Goal: Information Seeking & Learning: Learn about a topic

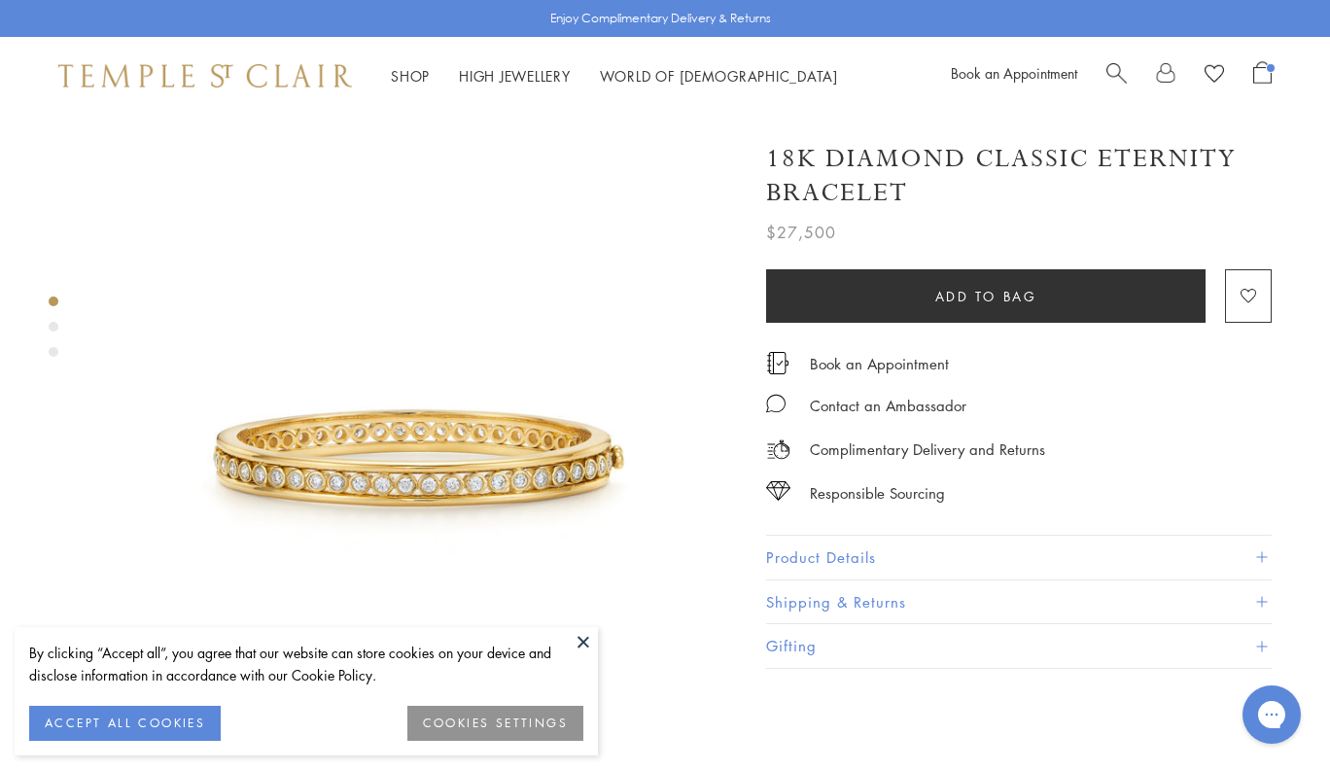
click at [1124, 66] on span "Search" at bounding box center [1116, 71] width 20 height 20
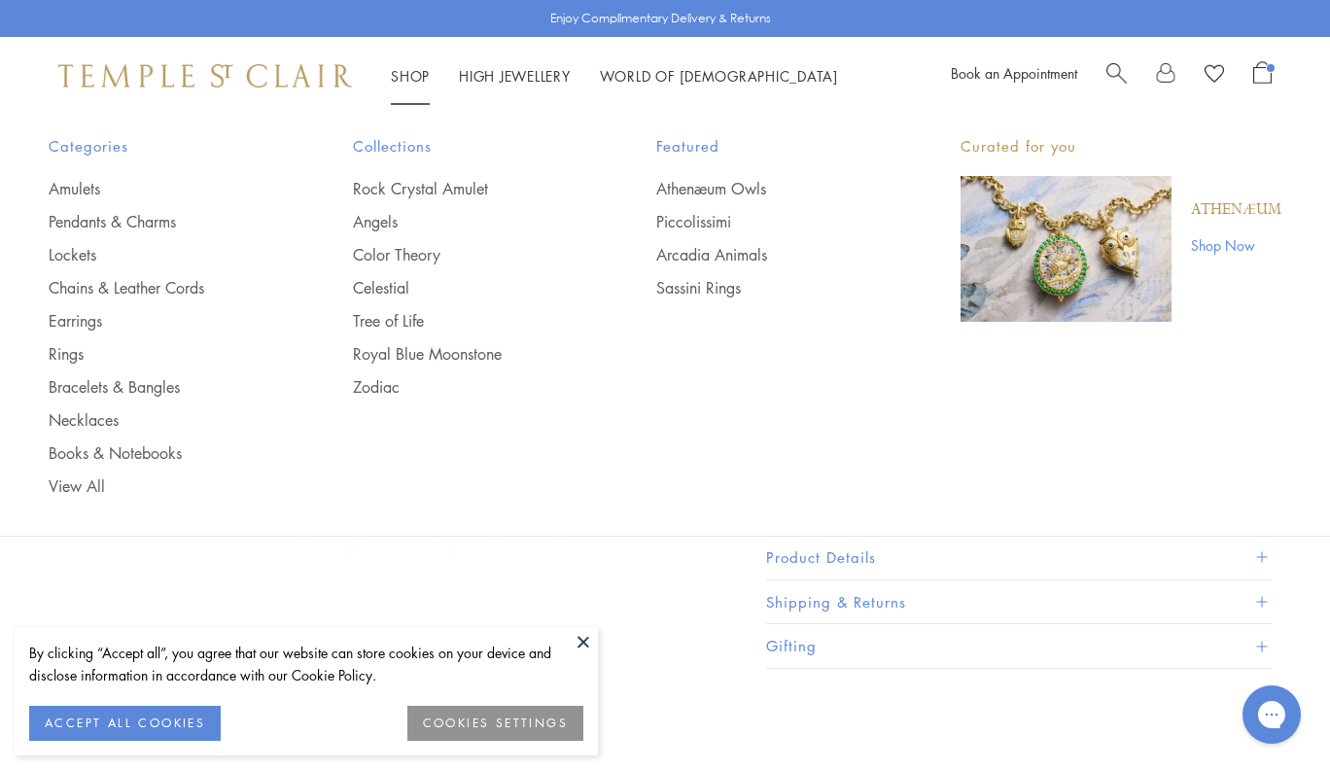
click at [393, 62] on div "Shop Shop Categories Amulets Pendants & Charms Lockets Chains & Leather Cords E…" at bounding box center [665, 76] width 1330 height 78
click at [85, 284] on link "Chains & Leather Cords" at bounding box center [162, 287] width 227 height 21
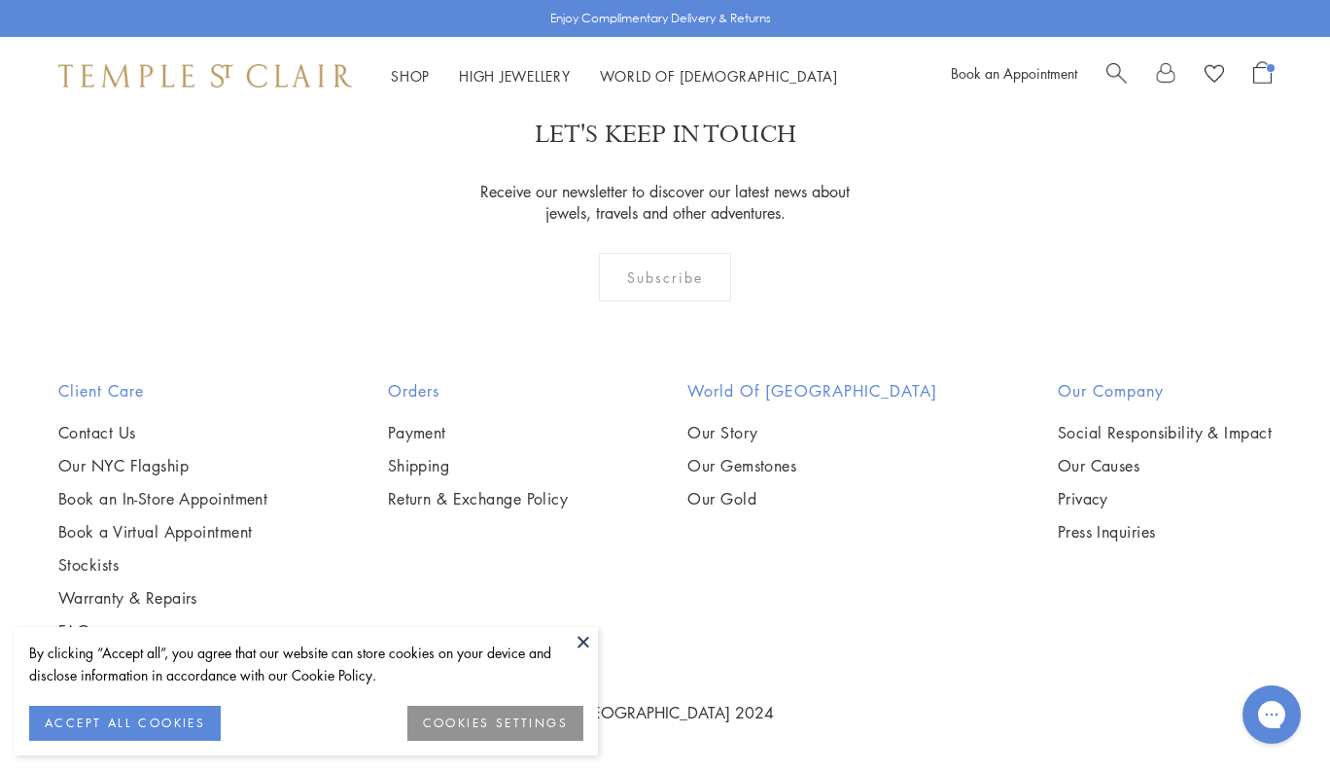
scroll to position [1444, 0]
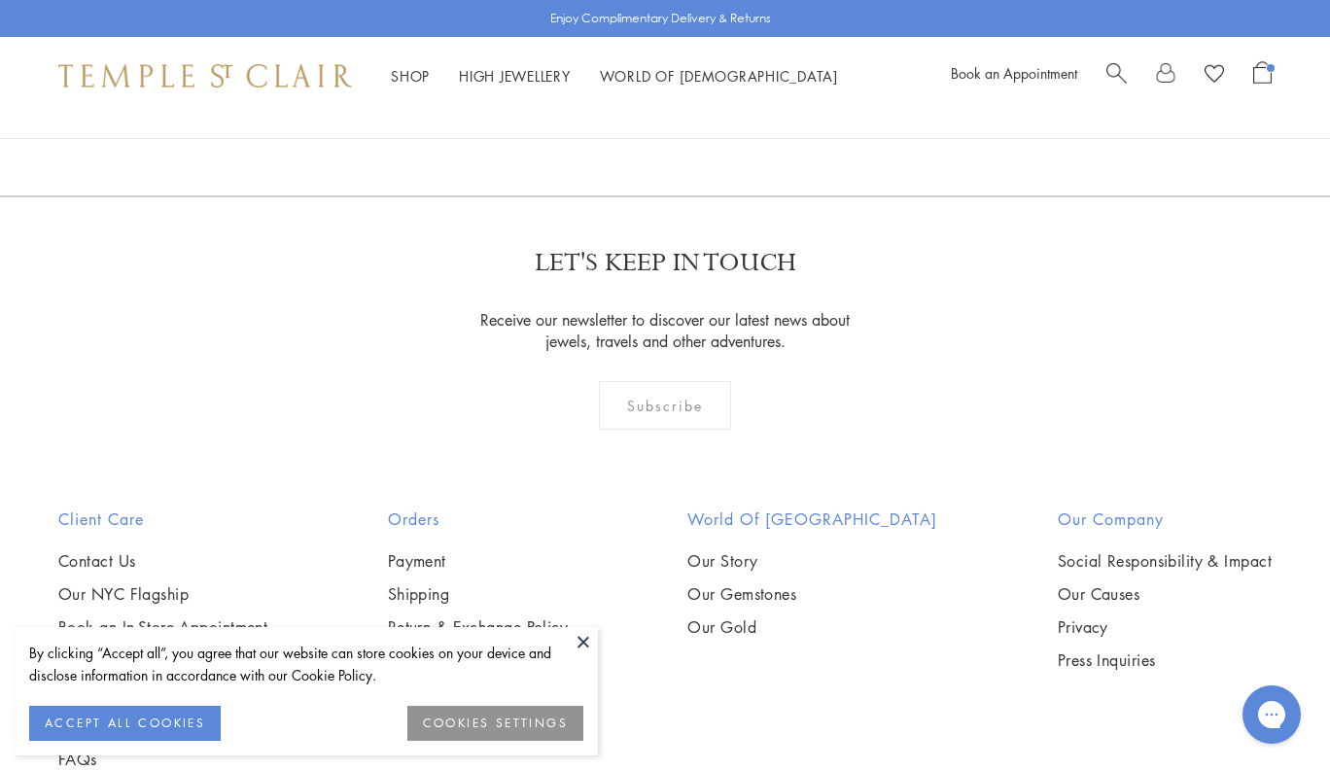
click at [0, 0] on img at bounding box center [0, 0] width 0 height 0
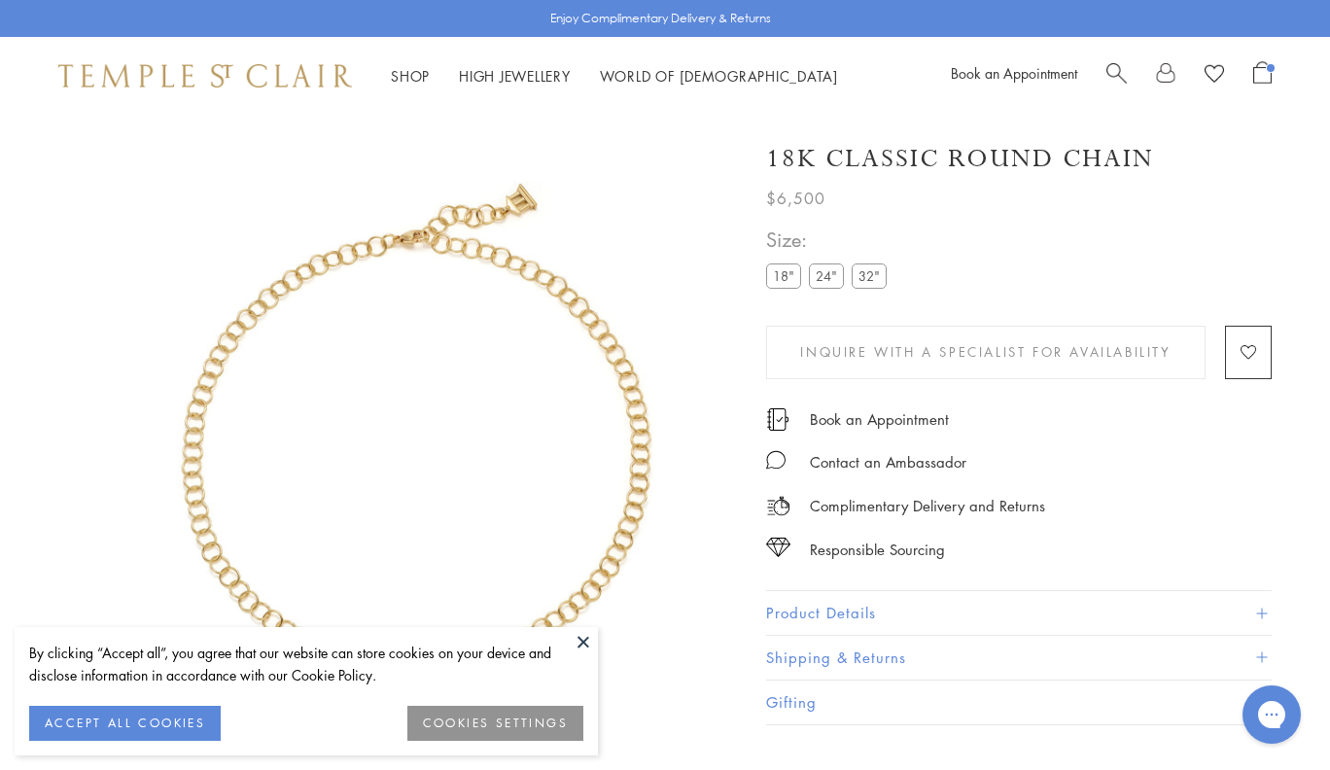
scroll to position [115, 0]
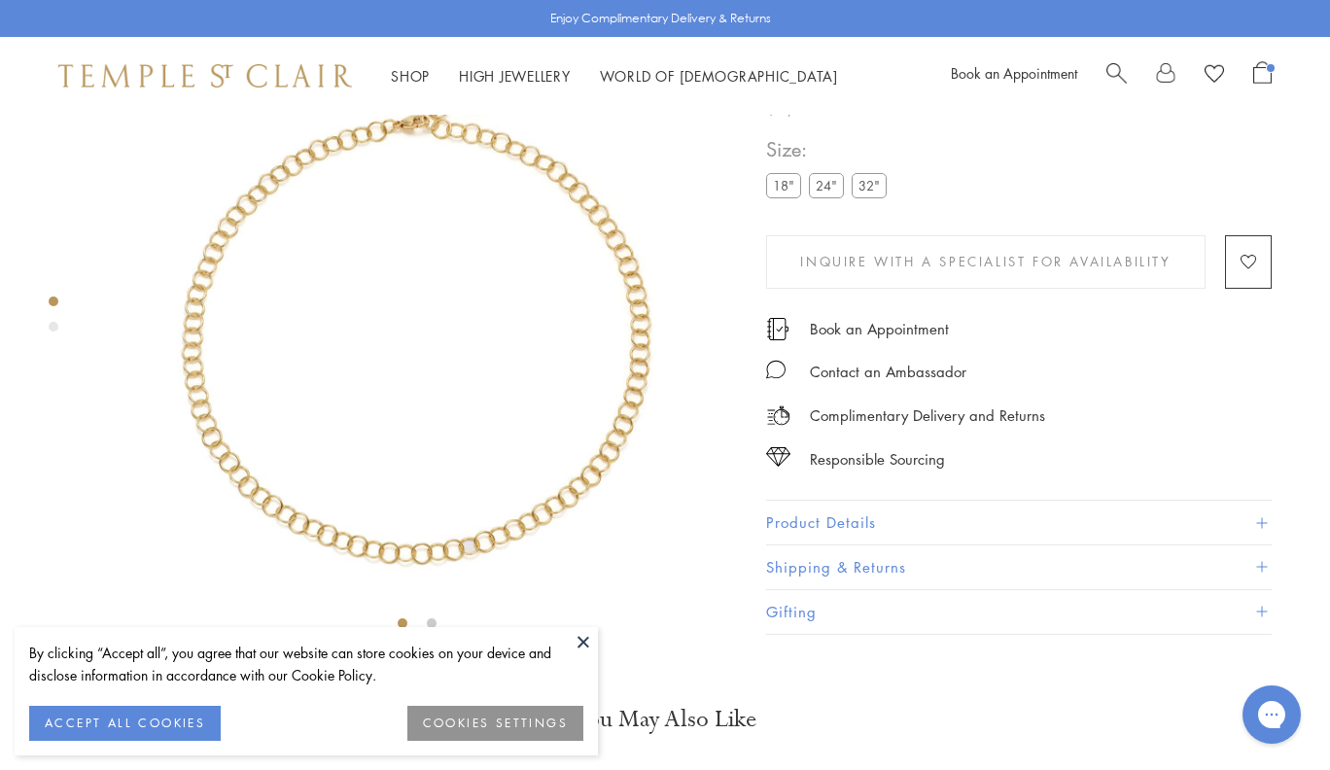
click at [827, 198] on label "24"" at bounding box center [826, 186] width 35 height 24
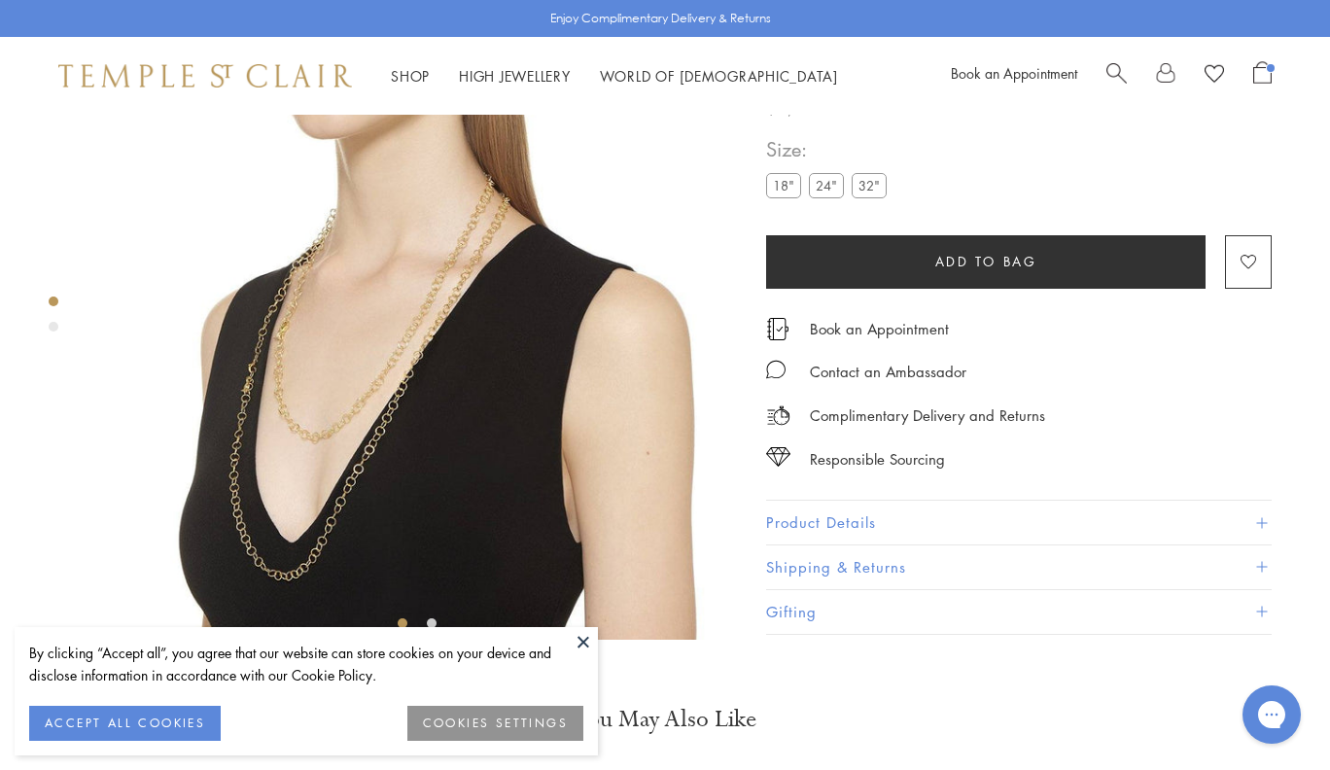
click at [888, 545] on button "Product Details" at bounding box center [1018, 524] width 505 height 44
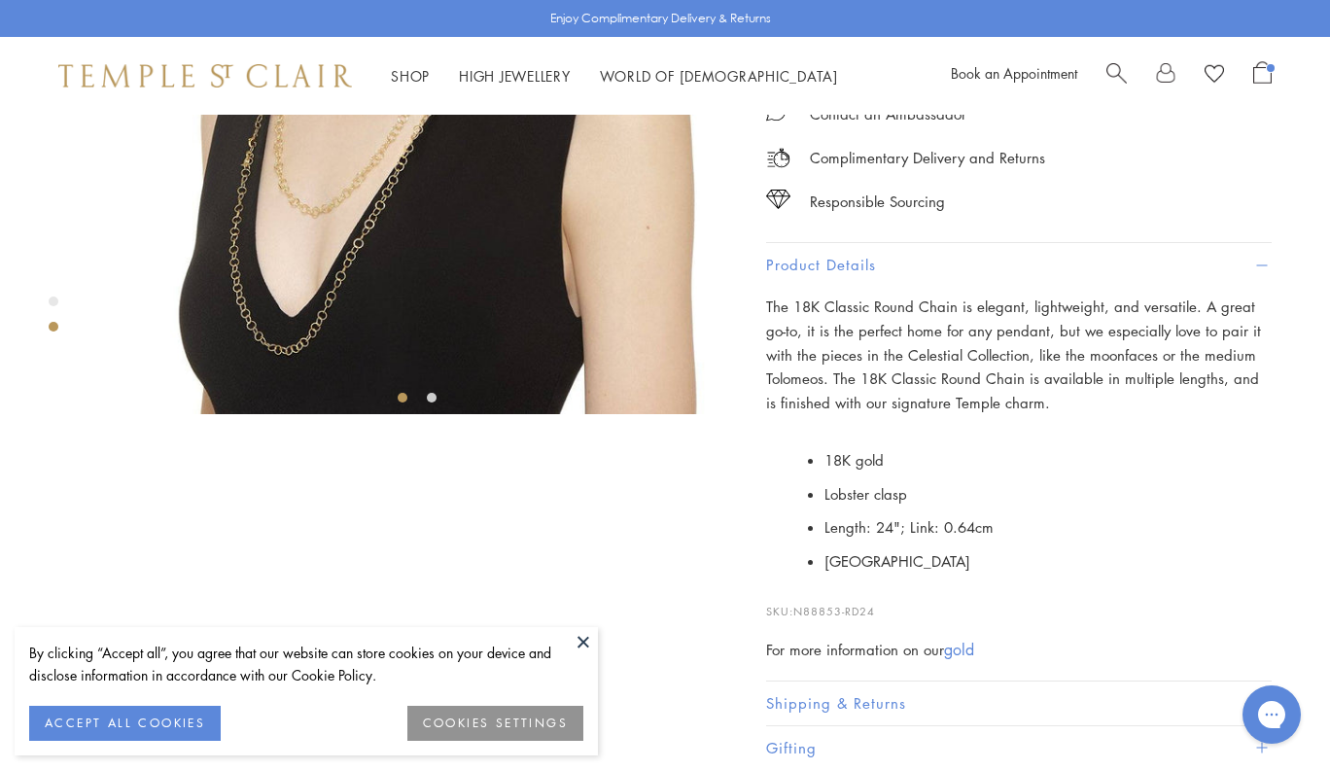
scroll to position [399, 0]
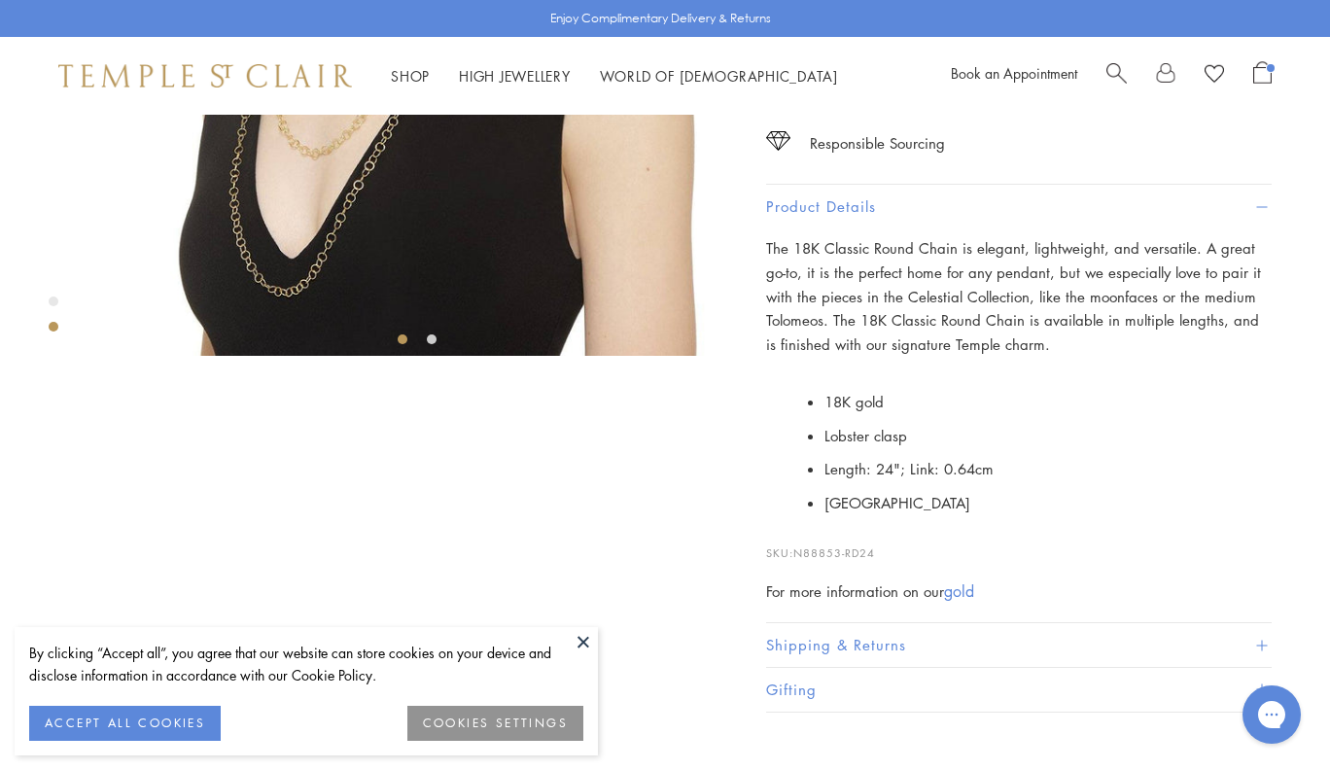
drag, startPoint x: 896, startPoint y: 657, endPoint x: 799, endPoint y: 660, distance: 97.3
click at [799, 562] on p "SKU: N88853-RD24" at bounding box center [1018, 543] width 505 height 37
copy p "N88853-RD24"
click at [1122, 66] on span "Search" at bounding box center [1116, 71] width 20 height 20
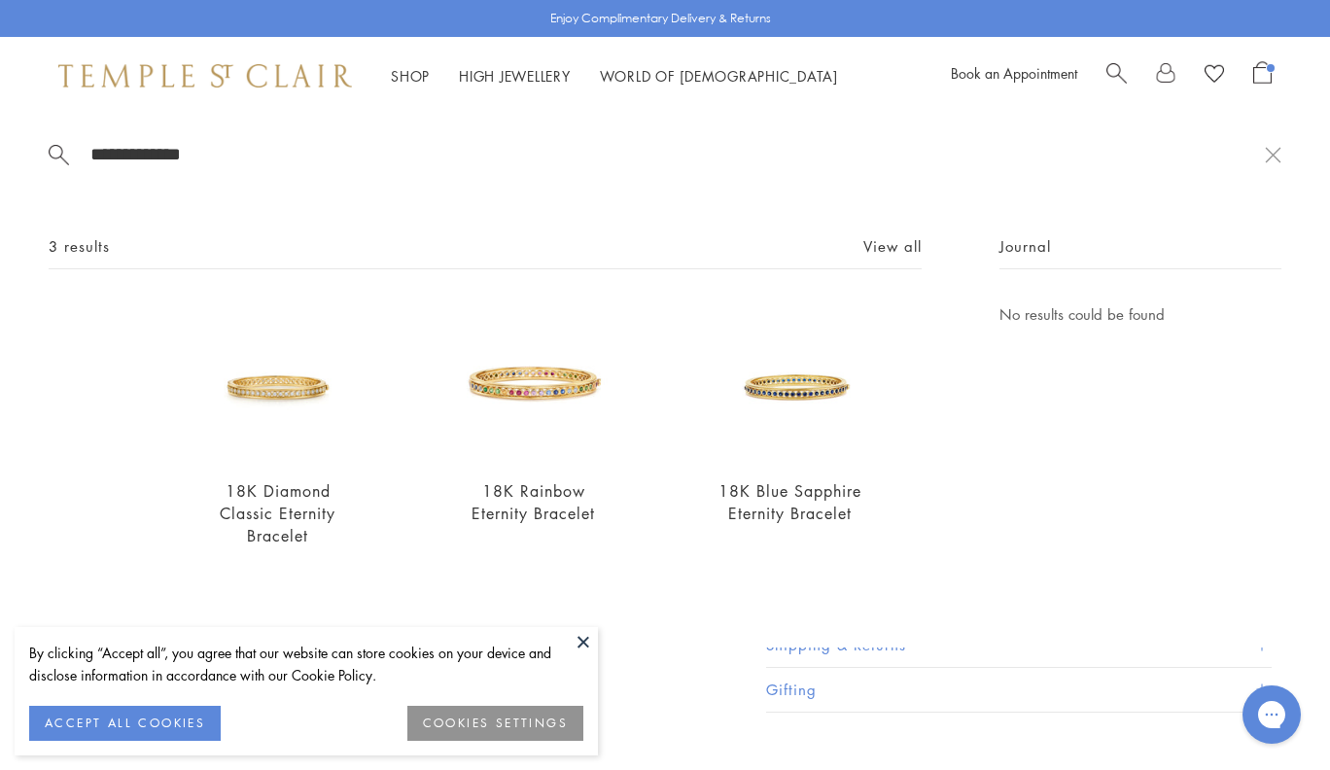
click at [234, 134] on div "**********" at bounding box center [665, 381] width 1330 height 533
click at [213, 155] on input "**********" at bounding box center [676, 154] width 1176 height 22
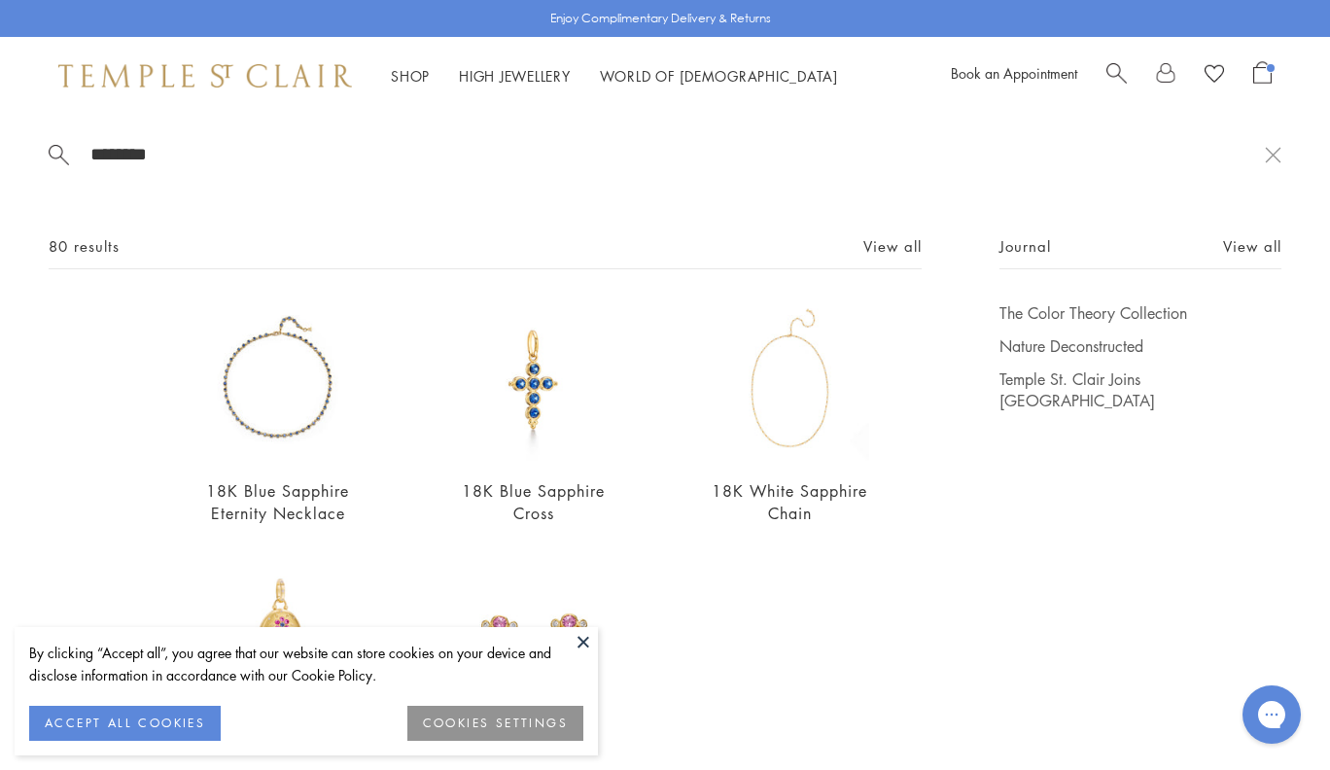
scroll to position [0, 0]
type input "********"
click at [894, 240] on link "View all" at bounding box center [892, 245] width 58 height 21
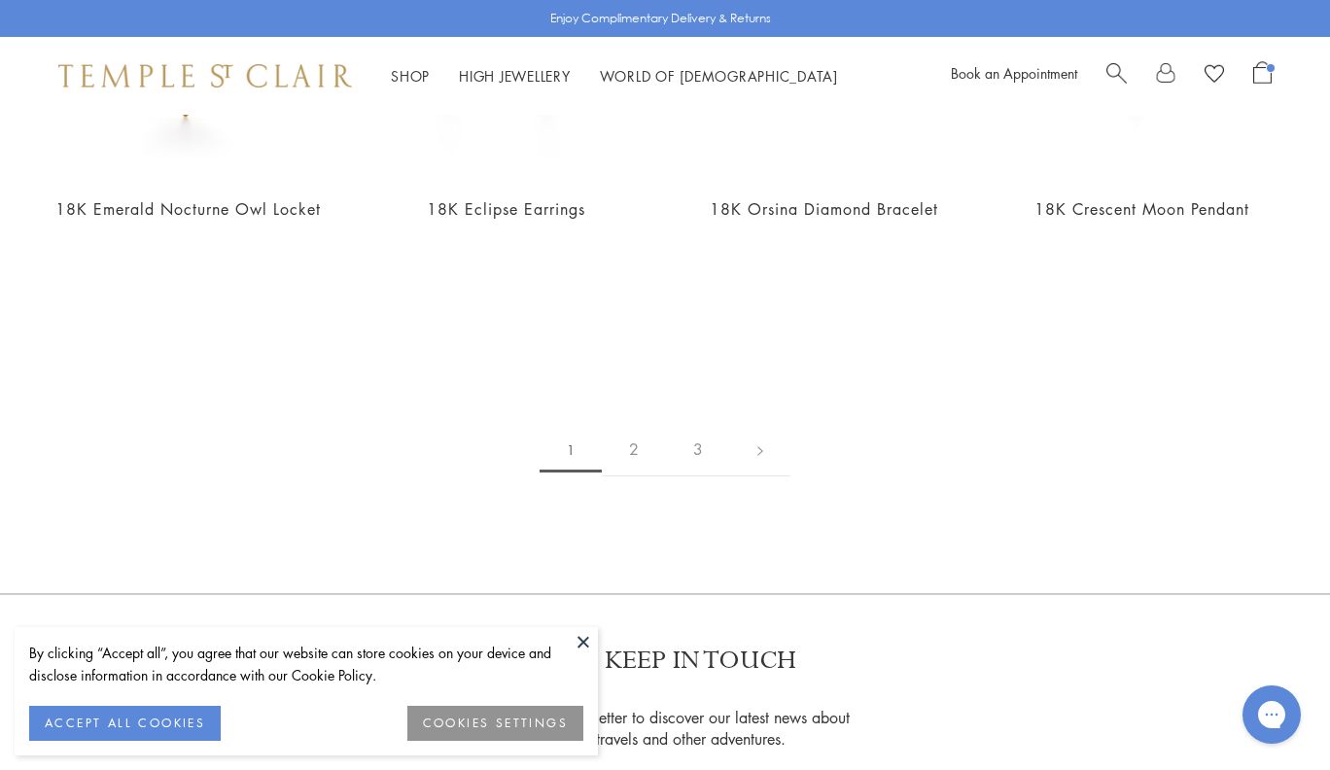
scroll to position [3859, 0]
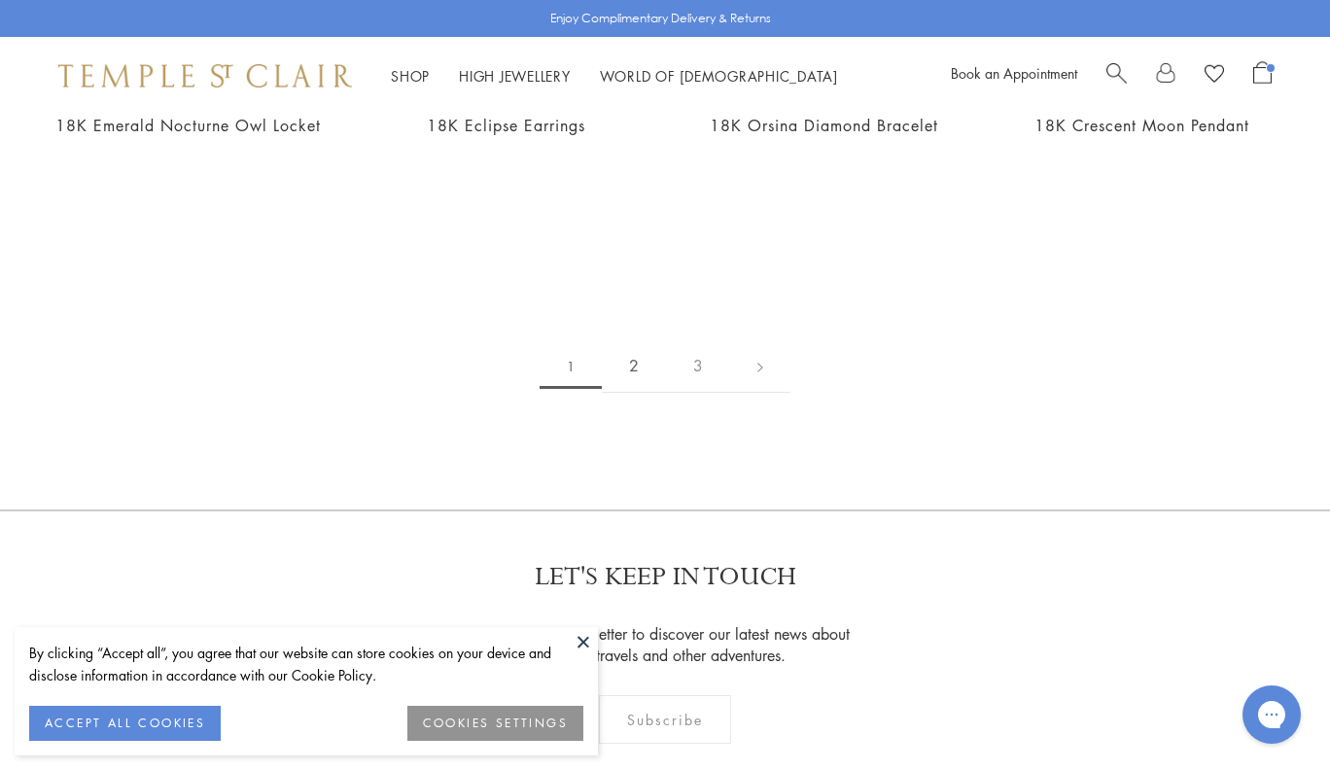
click at [637, 339] on link "2" at bounding box center [634, 365] width 64 height 53
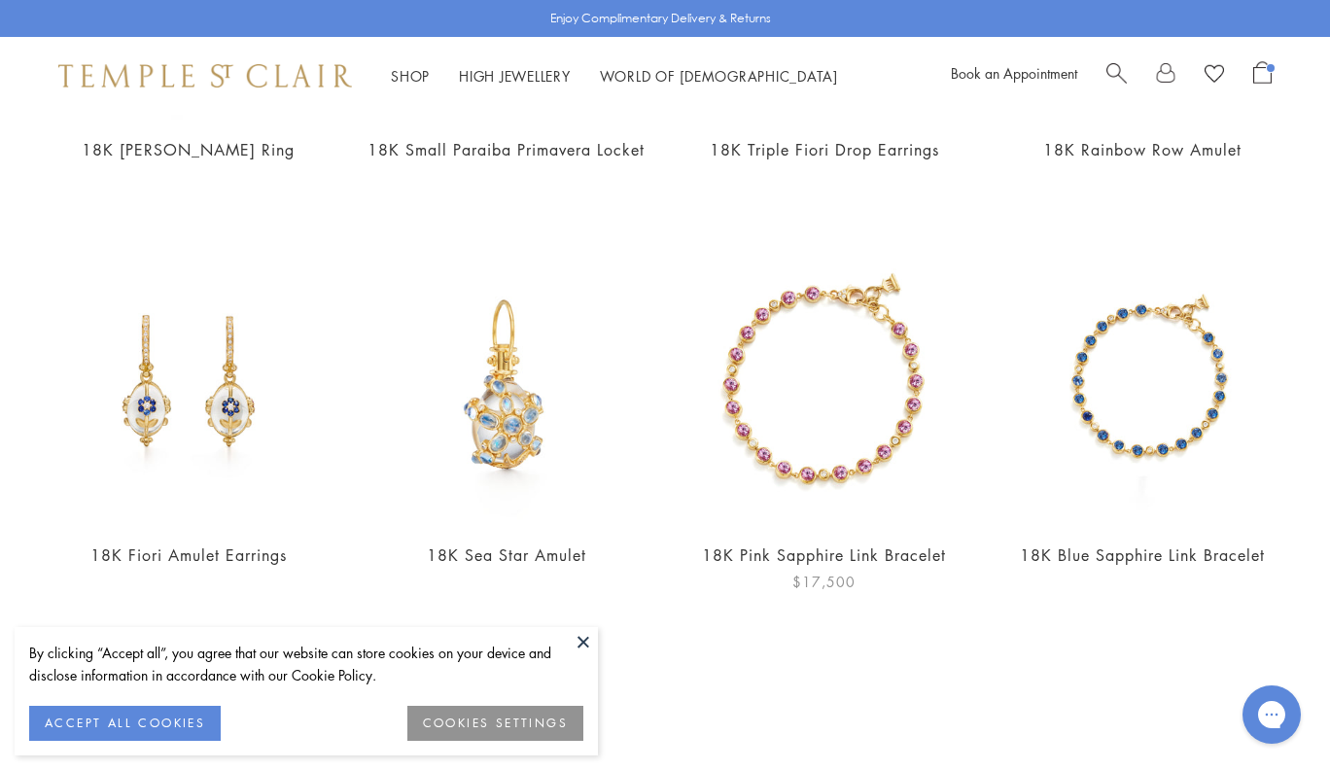
scroll to position [3876, 0]
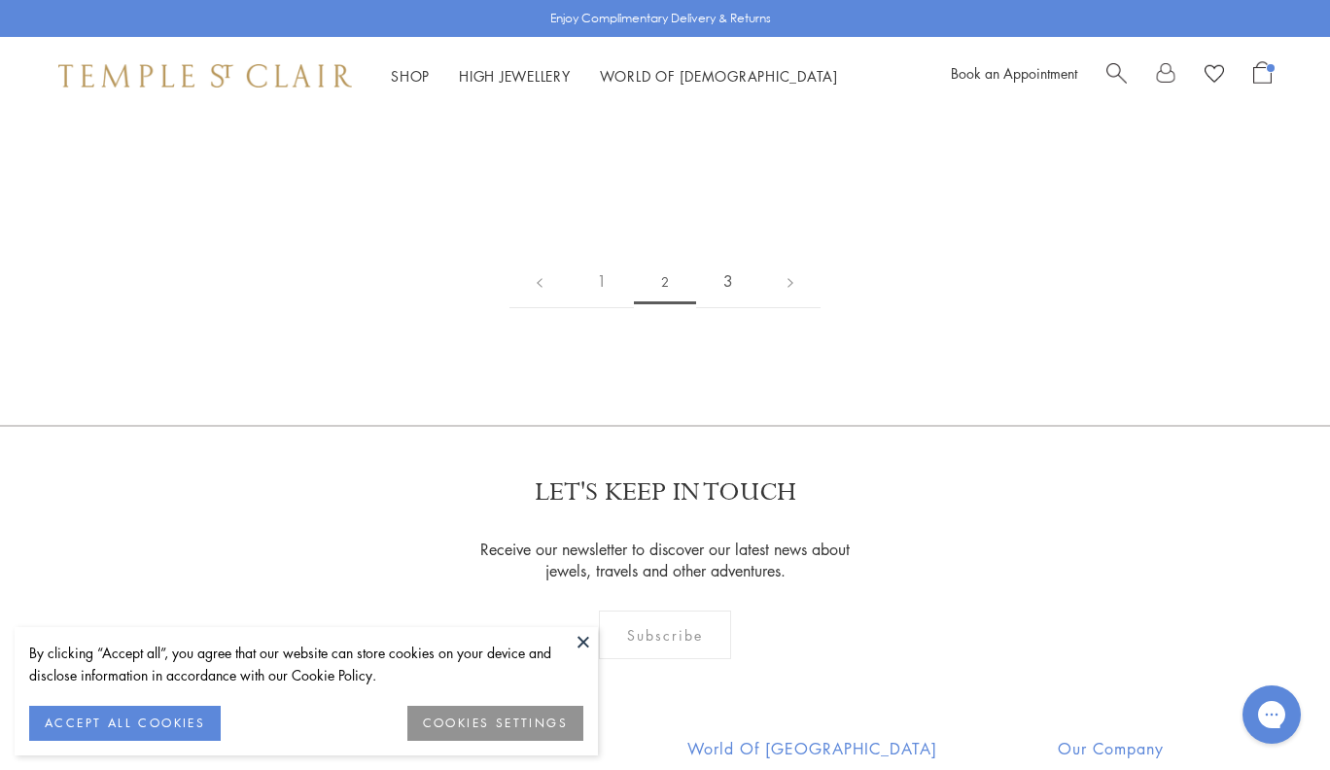
click at [724, 266] on link "3" at bounding box center [728, 281] width 64 height 53
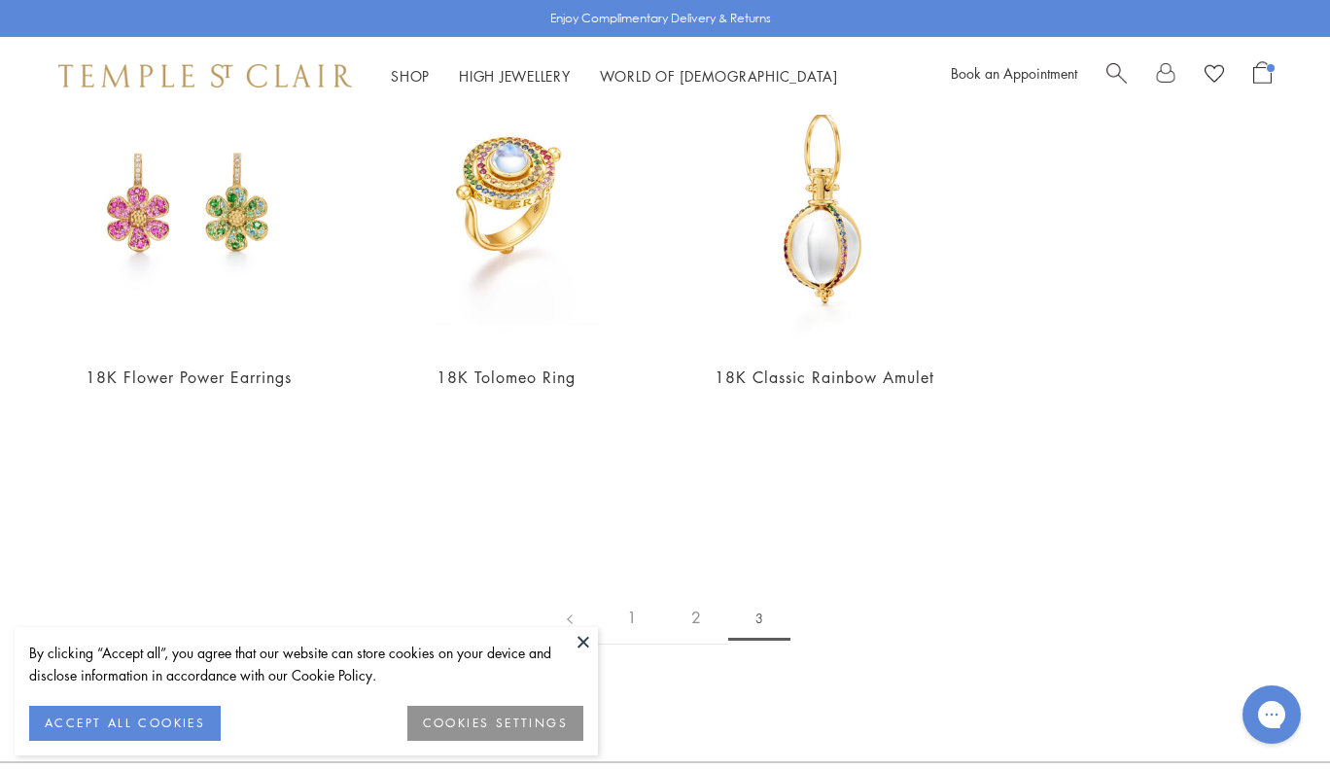
scroll to position [469, 0]
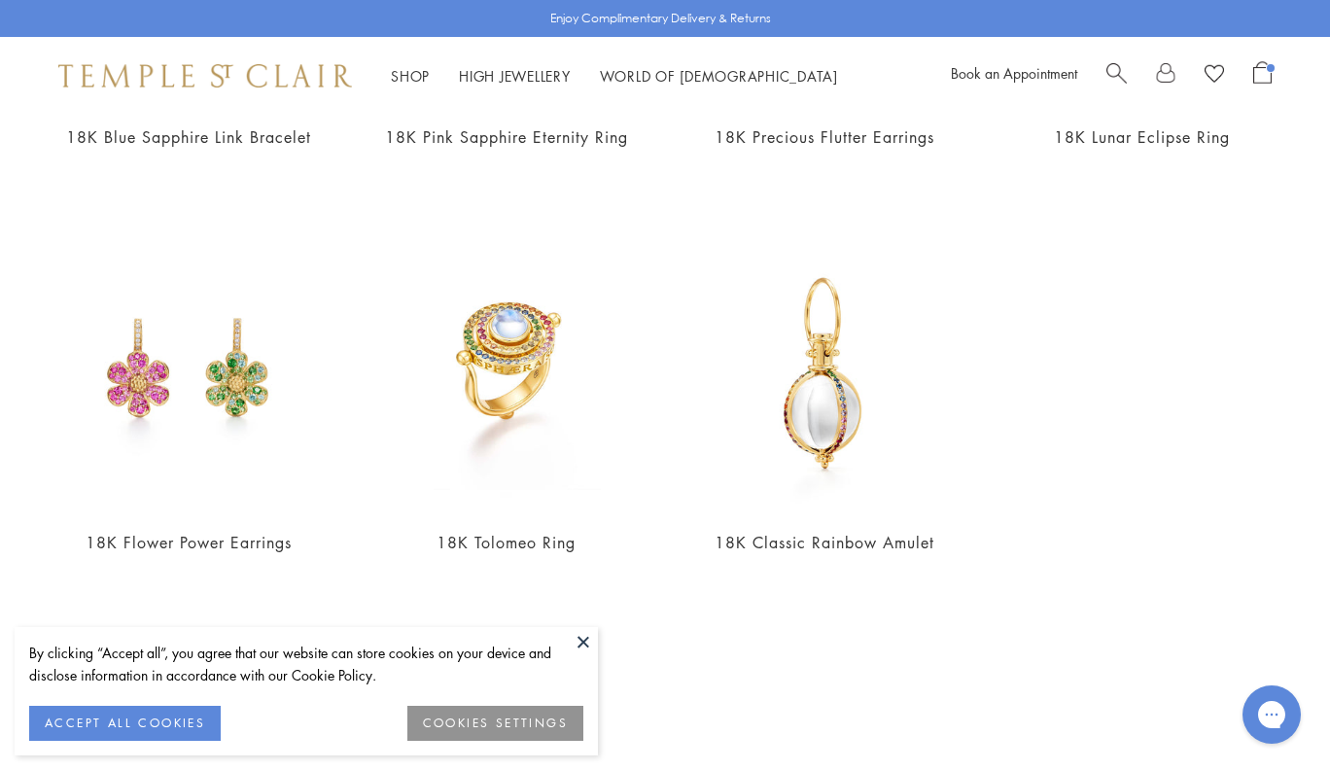
click at [1109, 72] on span "Search" at bounding box center [1116, 71] width 20 height 20
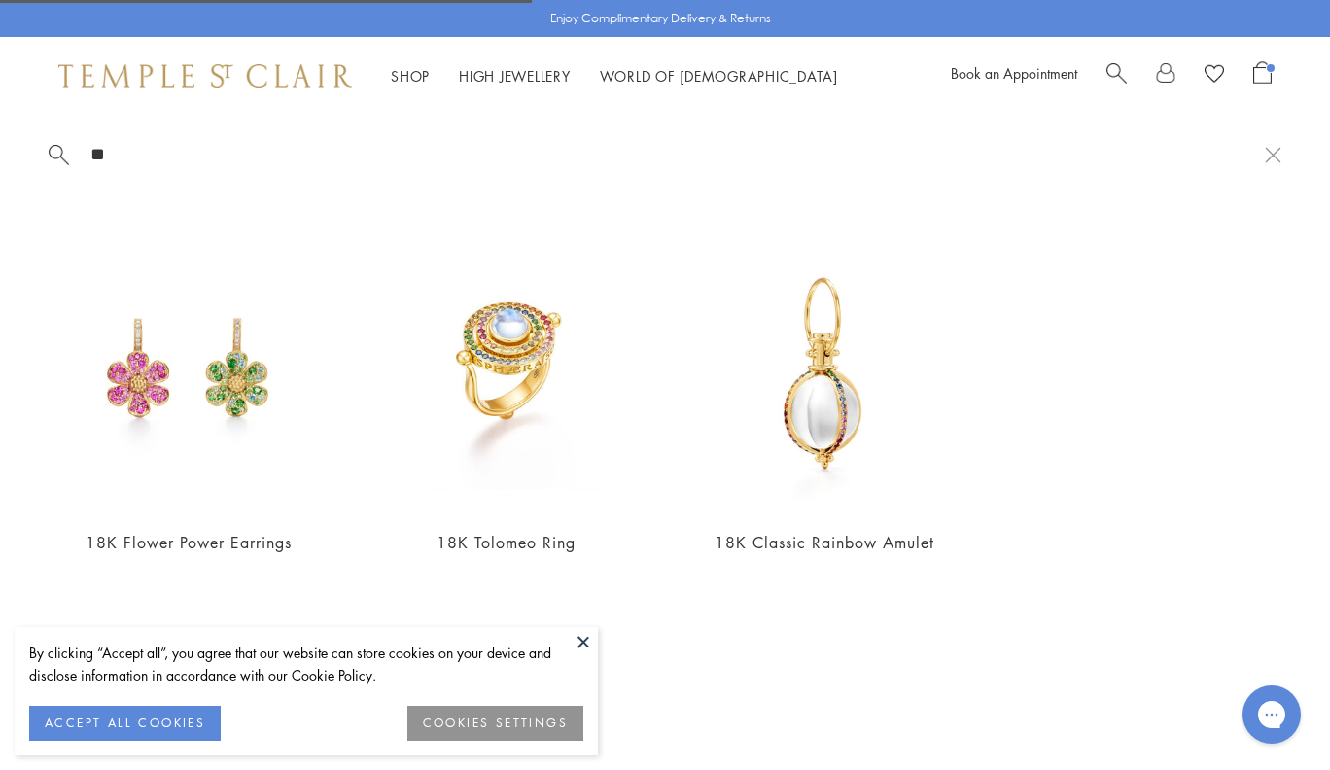
type input "*"
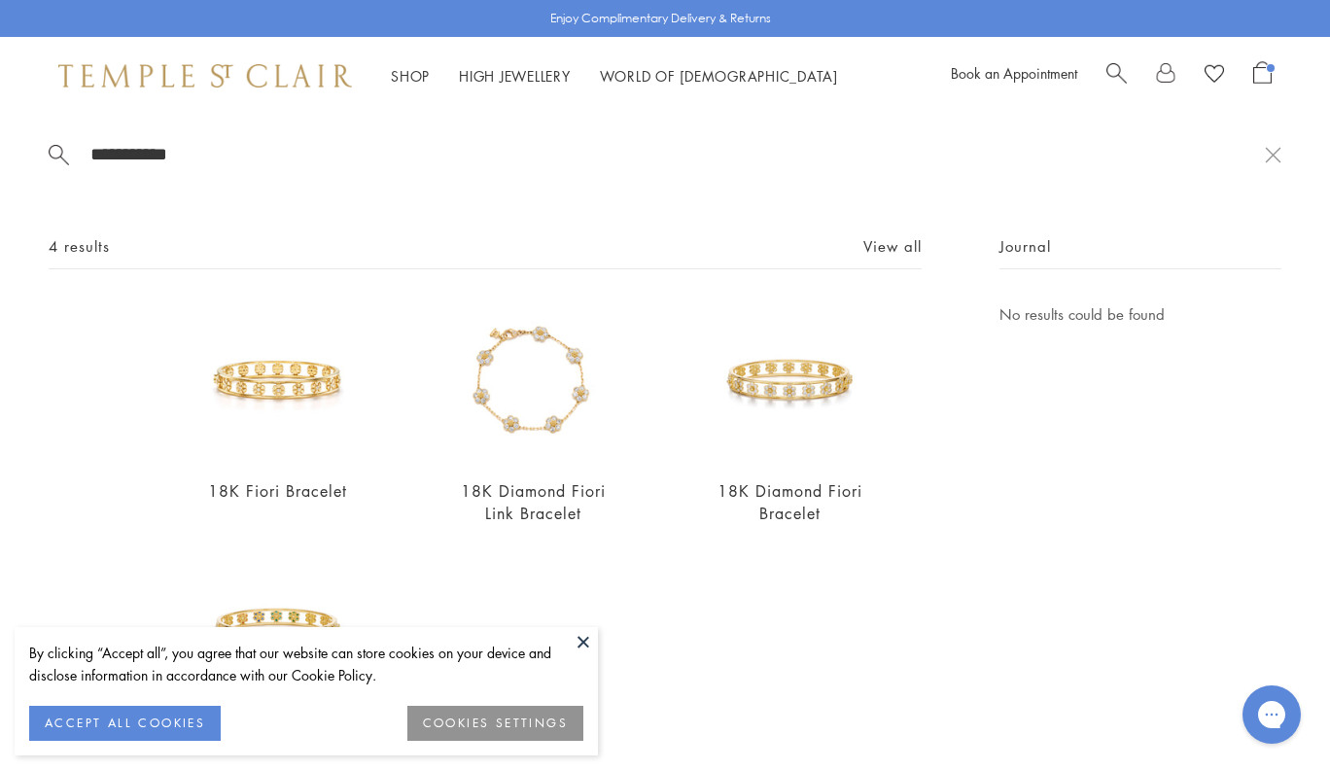
click at [227, 161] on input "**********" at bounding box center [676, 154] width 1176 height 22
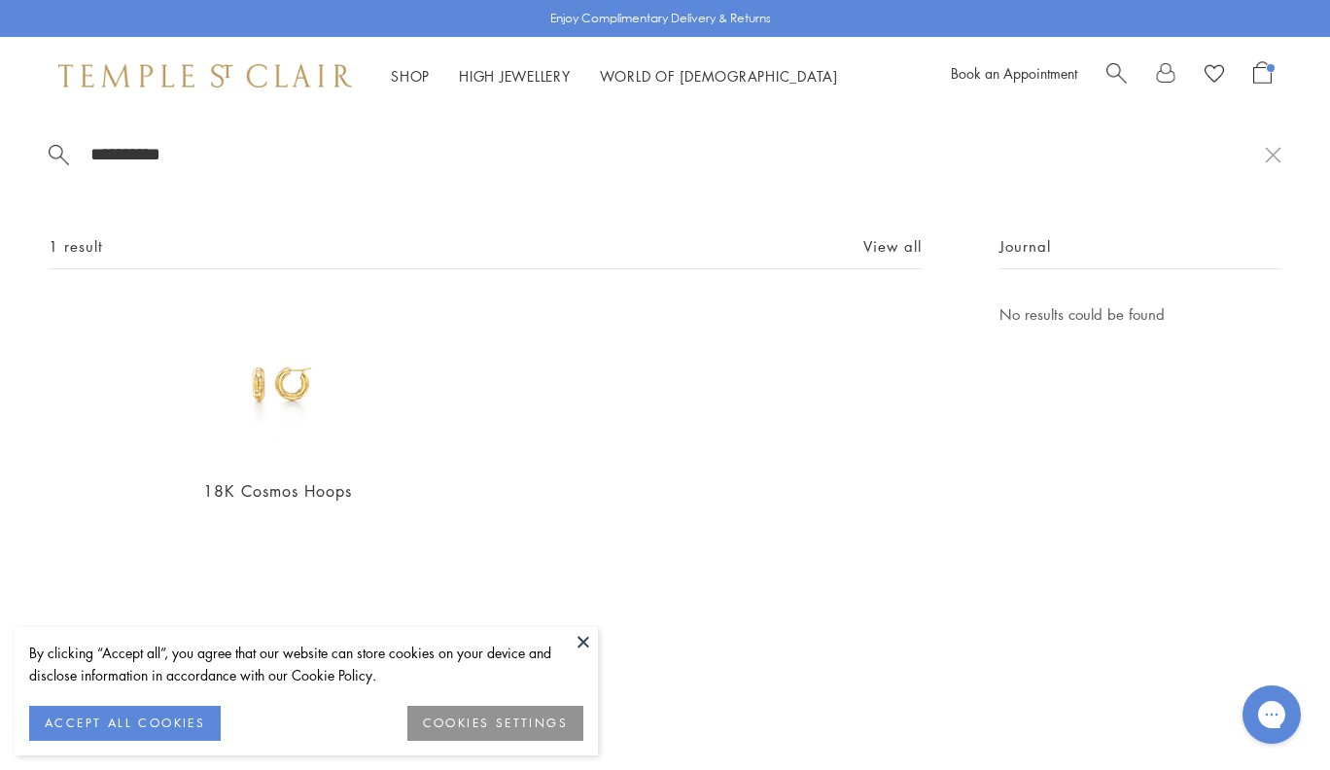
click at [252, 144] on input "**********" at bounding box center [676, 154] width 1176 height 22
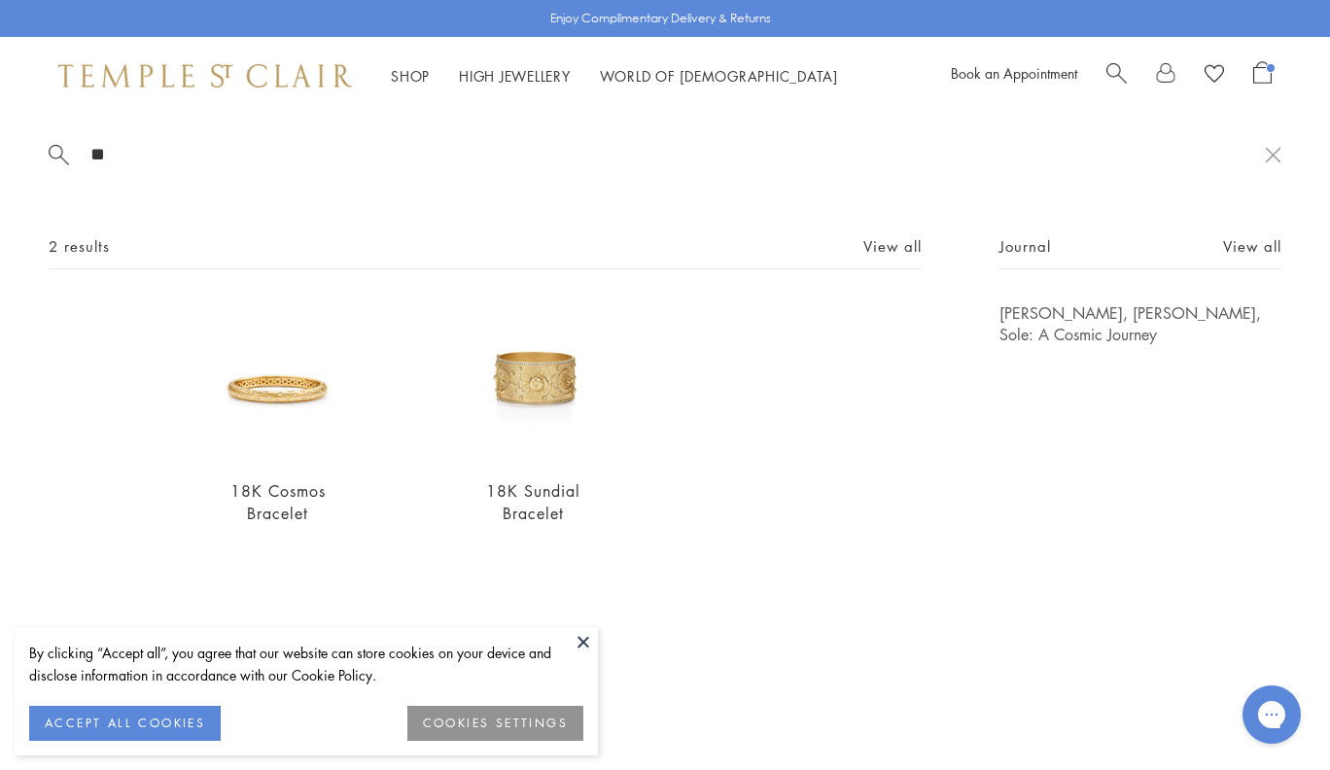
type input "*"
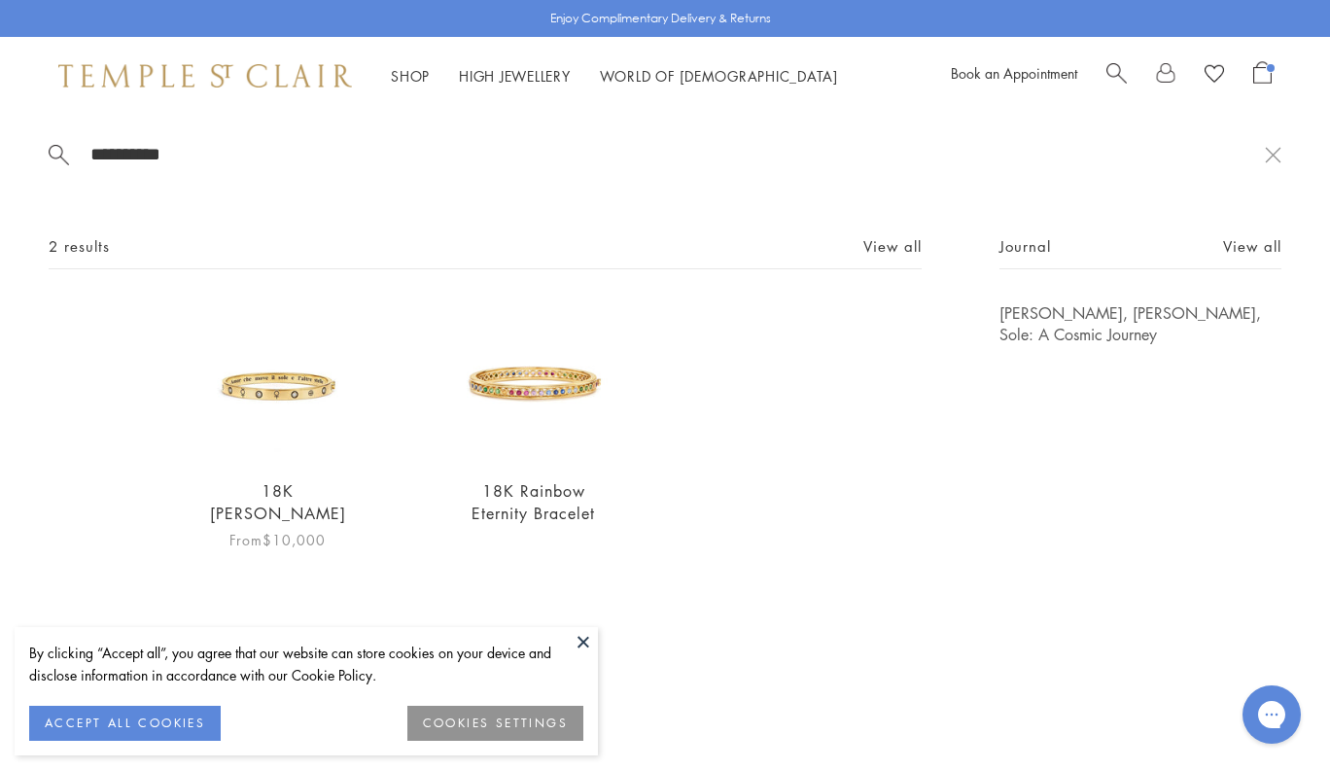
type input "**********"
click at [311, 386] on img at bounding box center [277, 381] width 158 height 158
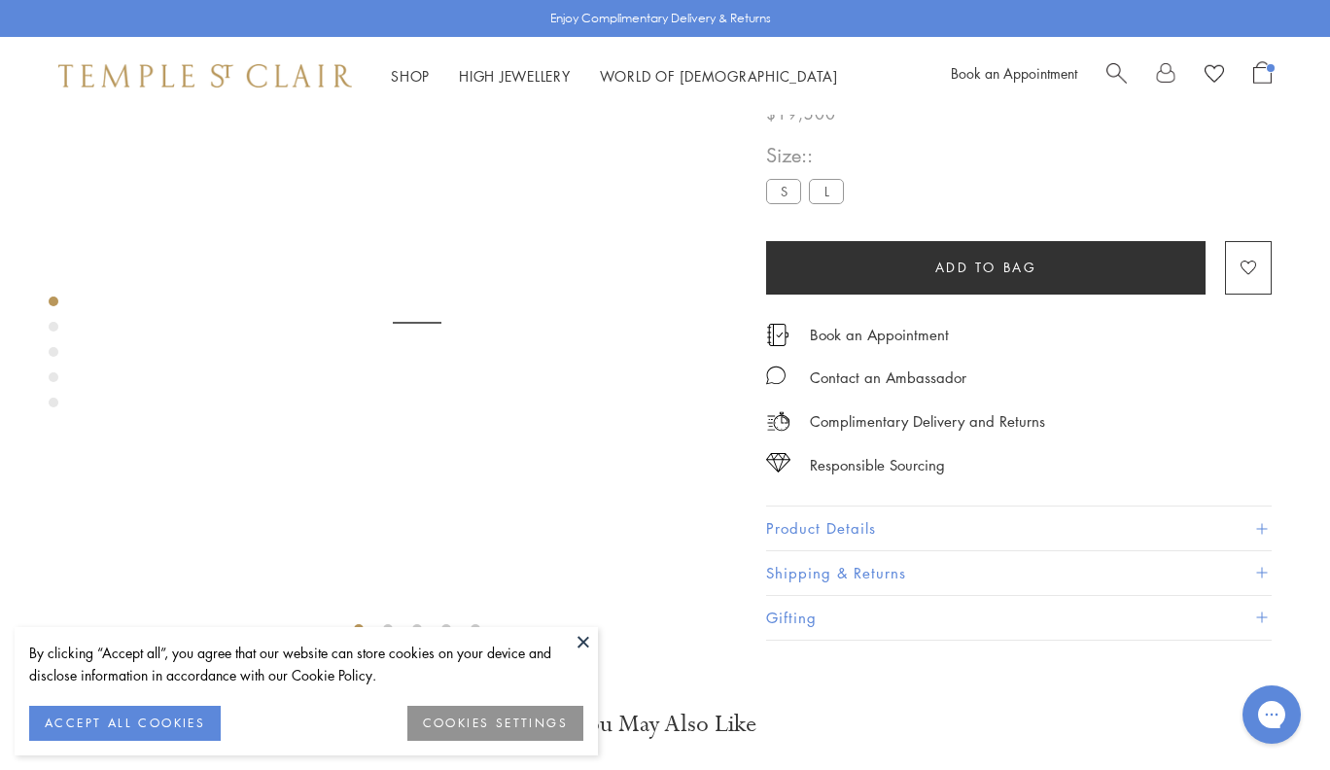
scroll to position [115, 0]
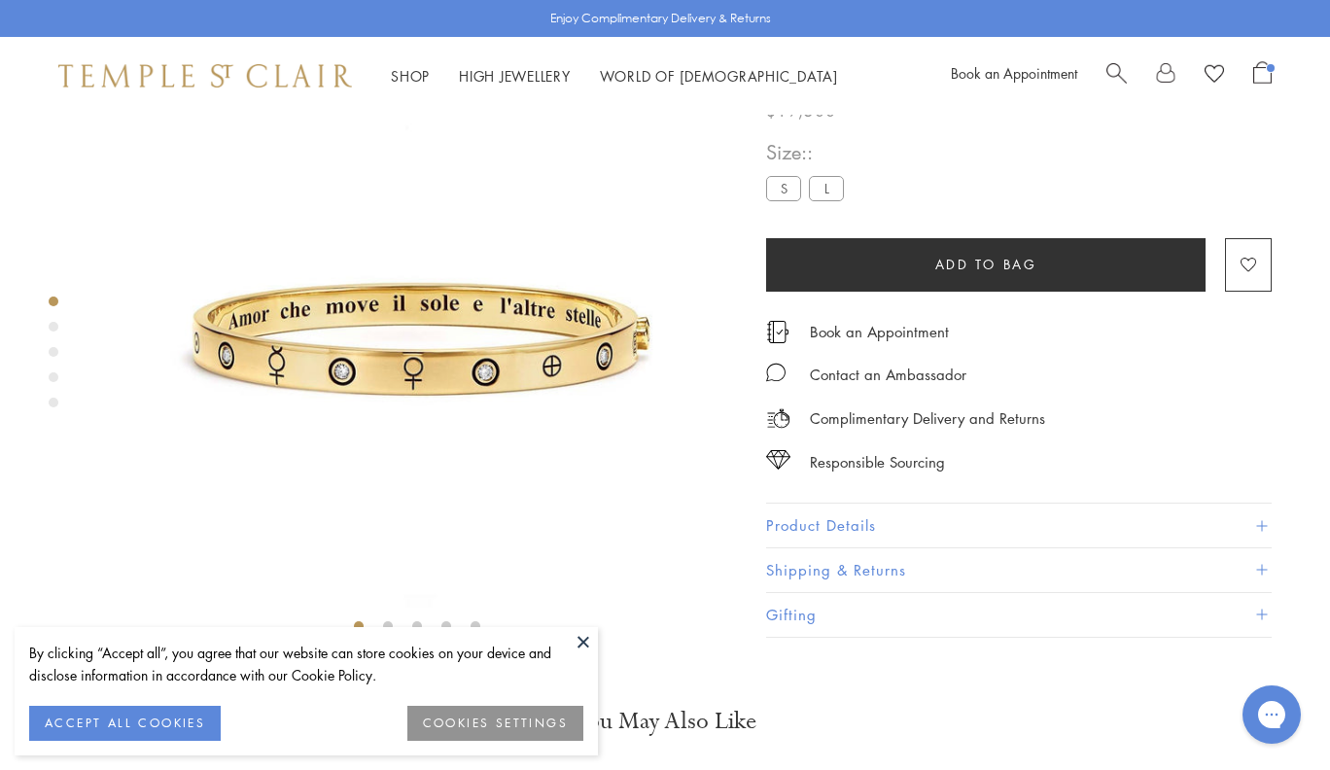
click at [880, 547] on button "Product Details" at bounding box center [1018, 526] width 505 height 44
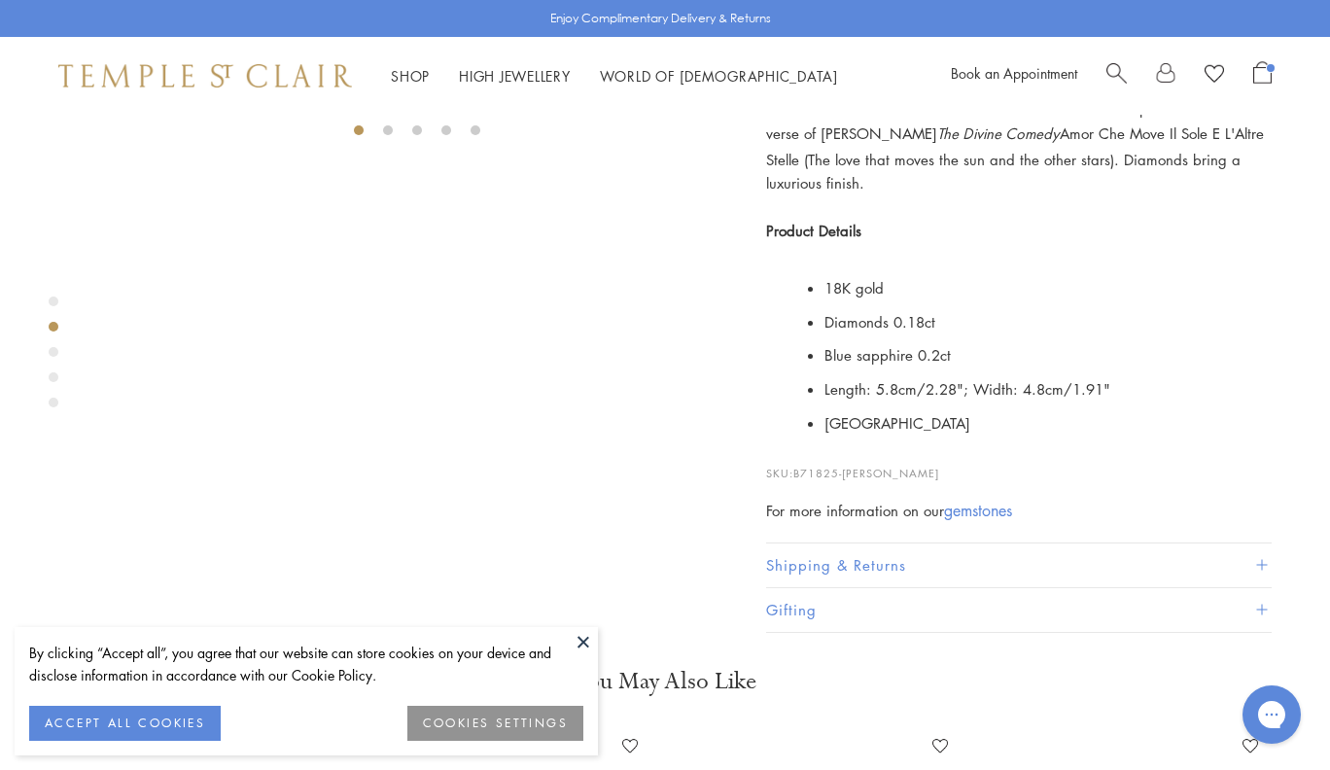
scroll to position [747, 0]
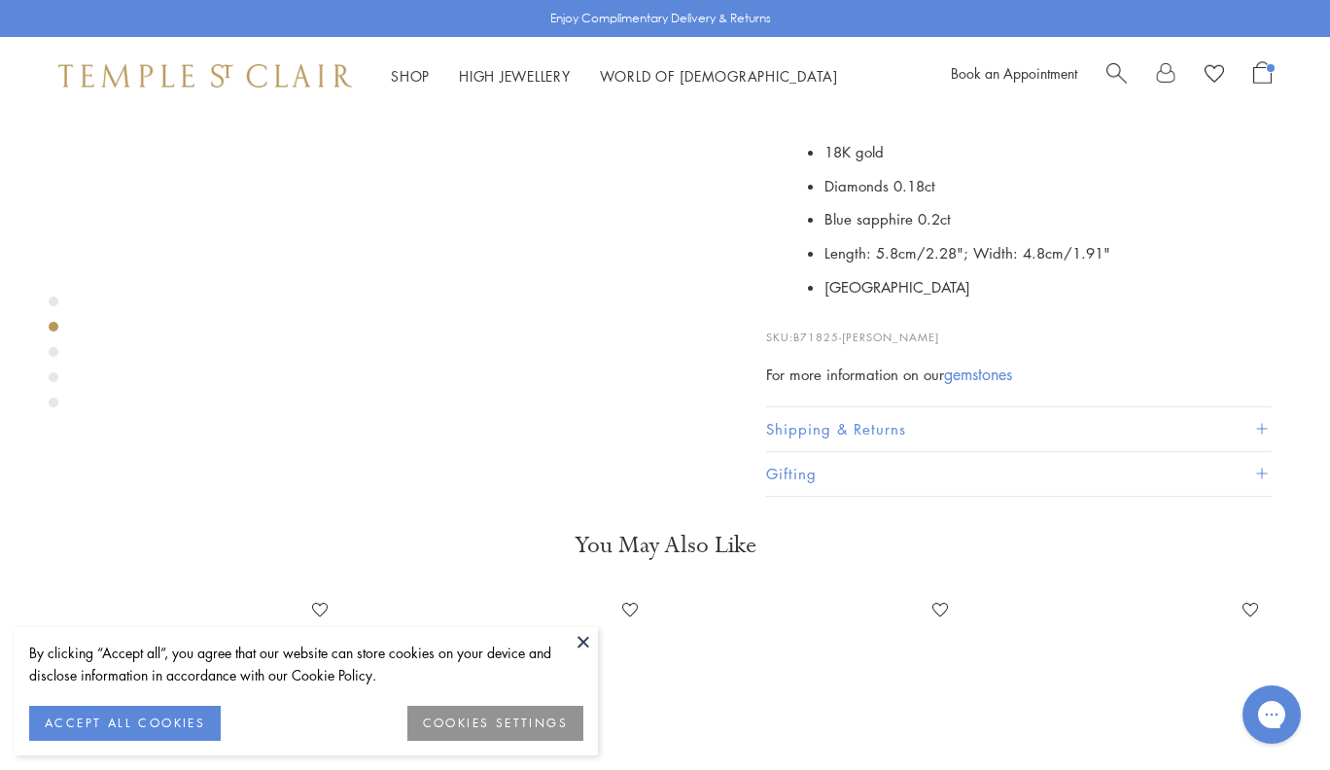
drag, startPoint x: 890, startPoint y: 611, endPoint x: 799, endPoint y: 610, distance: 91.4
click at [799, 346] on p "SKU: B71825-ASTRID" at bounding box center [1018, 327] width 505 height 37
copy p "B71825-ASTRID"
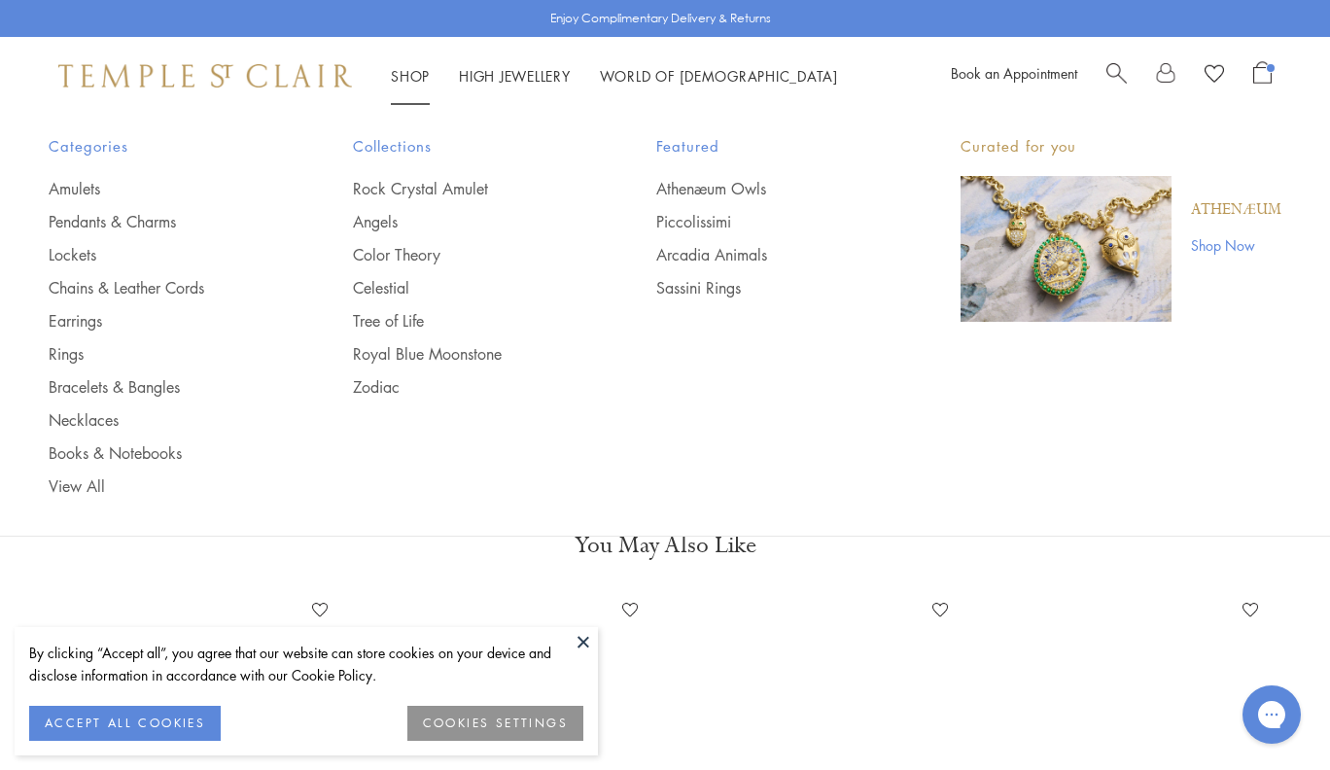
click at [94, 377] on link "Bracelets & Bangles" at bounding box center [162, 386] width 227 height 21
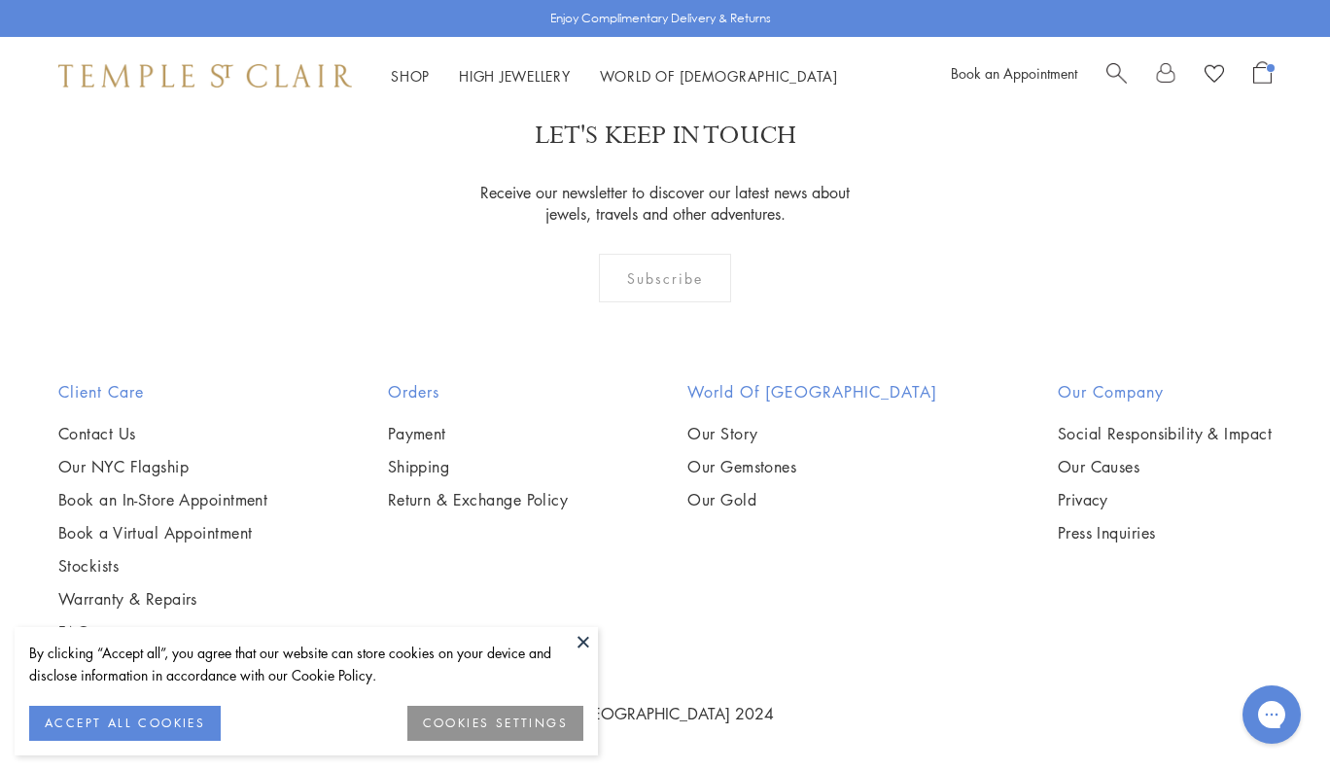
scroll to position [3189, 0]
click at [0, 0] on img at bounding box center [0, 0] width 0 height 0
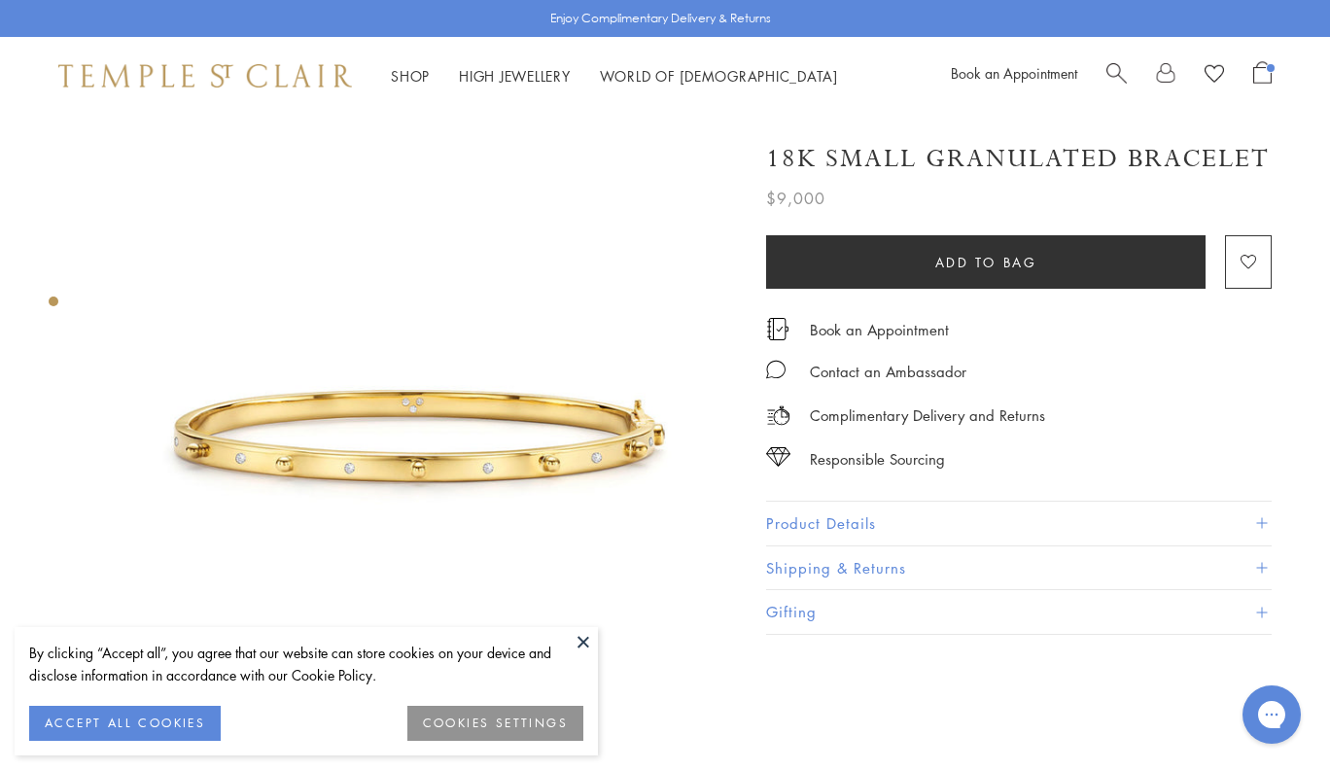
click at [947, 520] on button "Product Details" at bounding box center [1018, 524] width 505 height 44
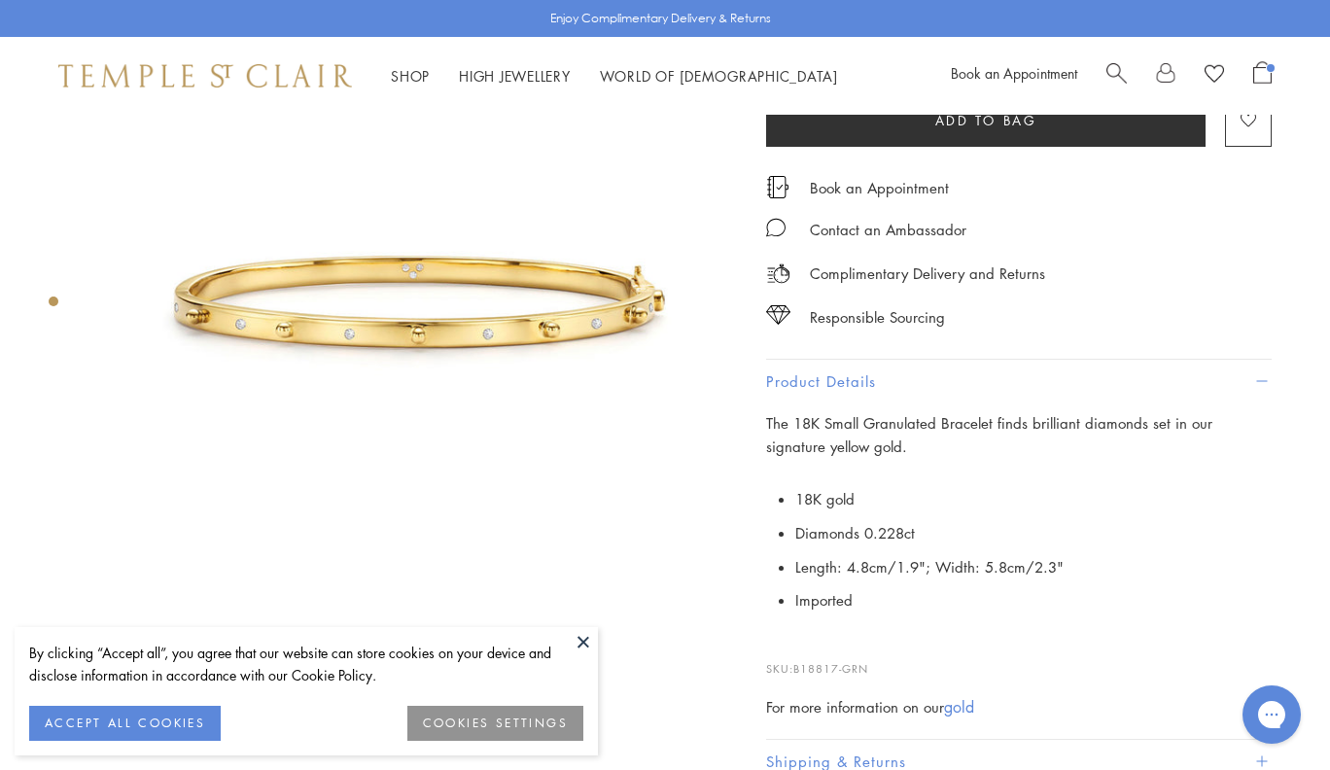
scroll to position [328, 0]
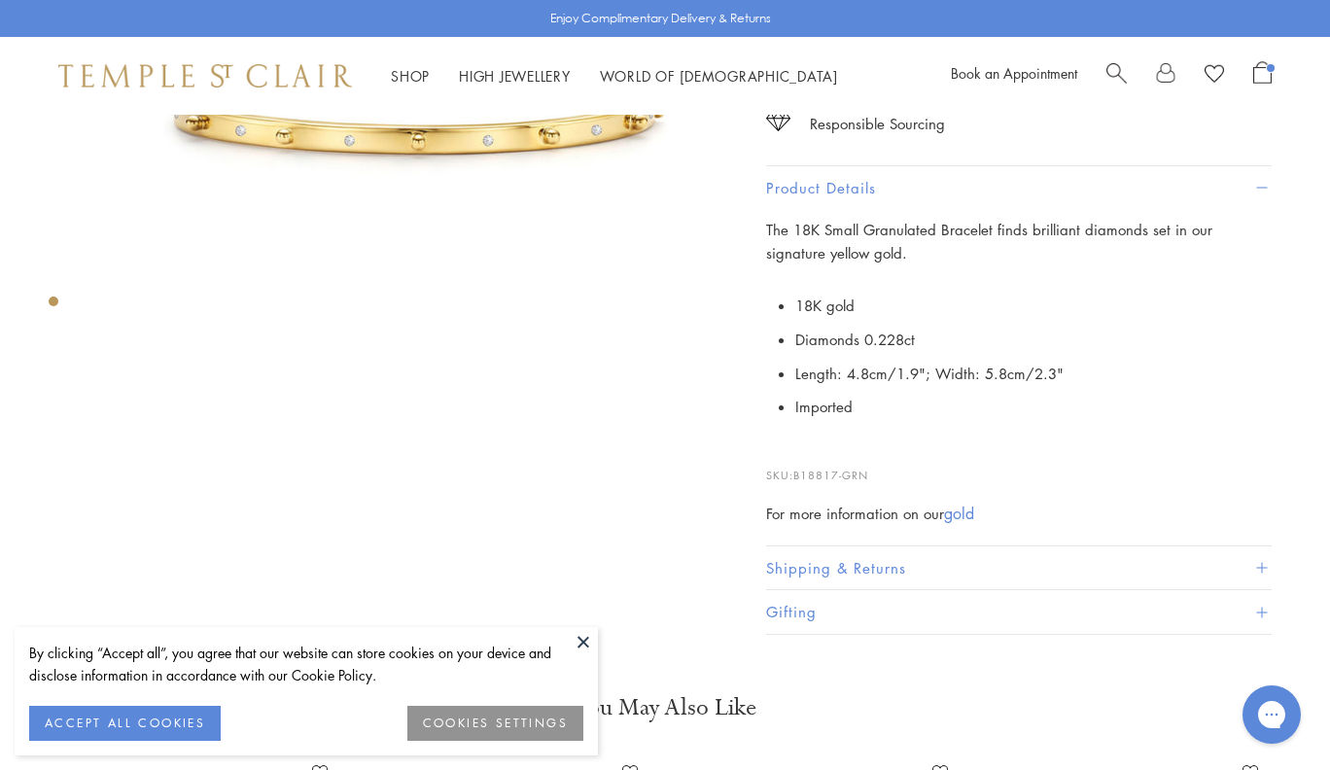
drag, startPoint x: 879, startPoint y: 467, endPoint x: 797, endPoint y: 462, distance: 81.8
click at [797, 462] on p "SKU: B18817-GRN" at bounding box center [1018, 465] width 505 height 37
copy p "B18817-GRN"
click at [275, 58] on div "Shop Shop Categories Amulets Pendants & Charms Lockets Chains & Leather Cords E…" at bounding box center [665, 76] width 1330 height 78
click at [275, 69] on img at bounding box center [205, 75] width 294 height 23
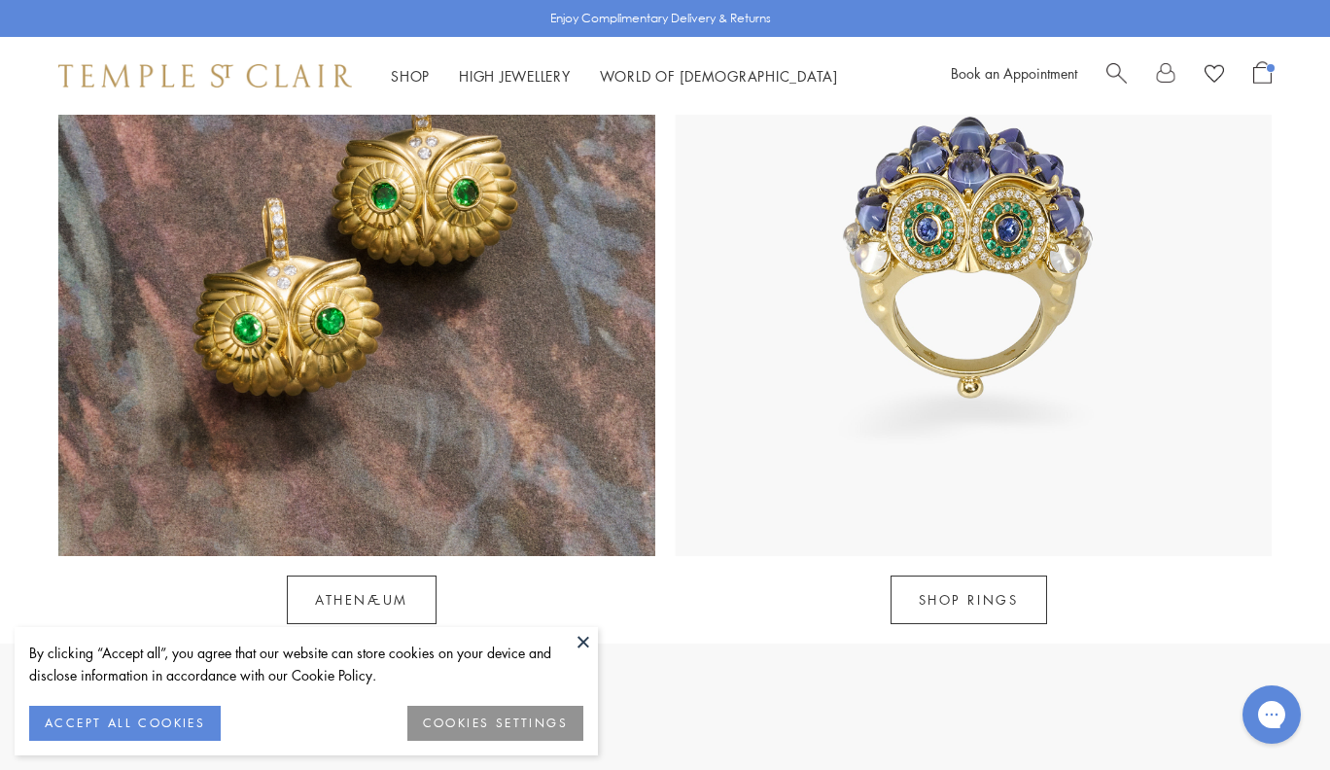
scroll to position [1894, 0]
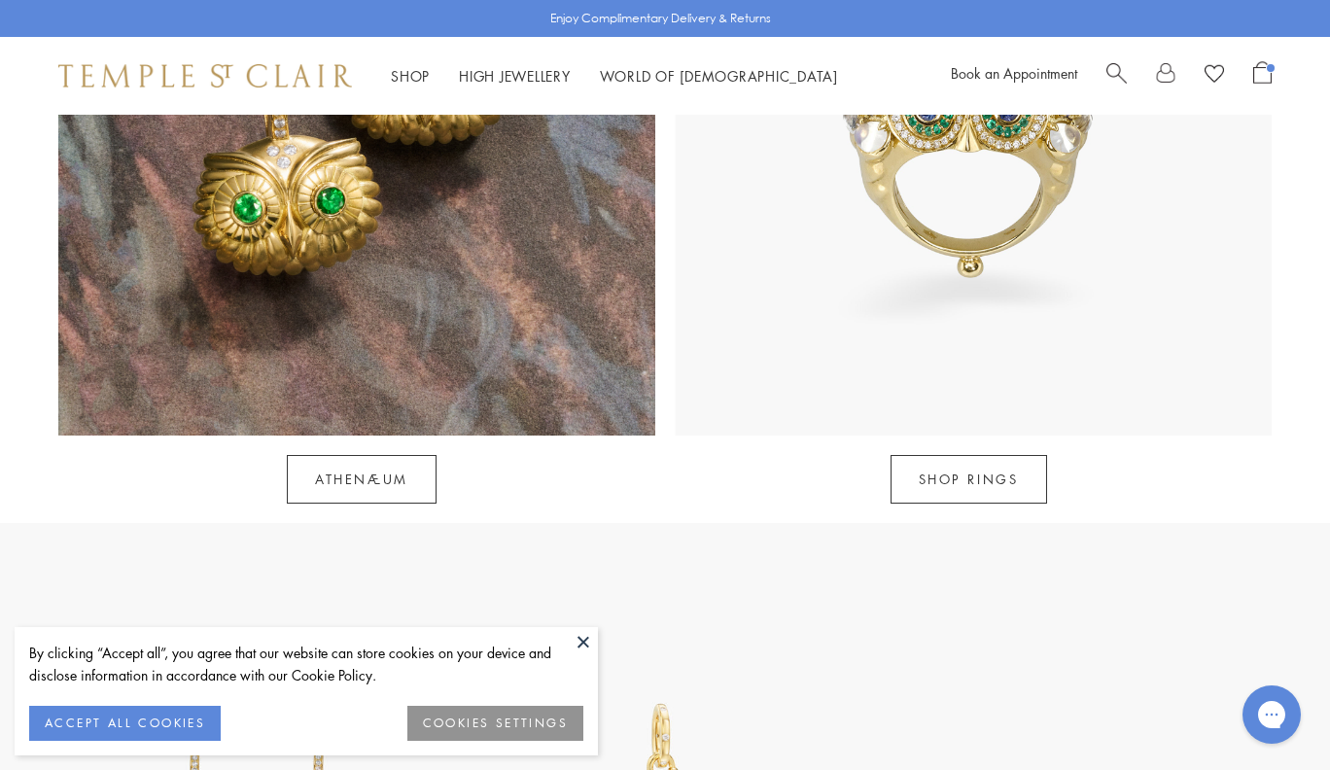
click at [580, 637] on button at bounding box center [583, 641] width 29 height 29
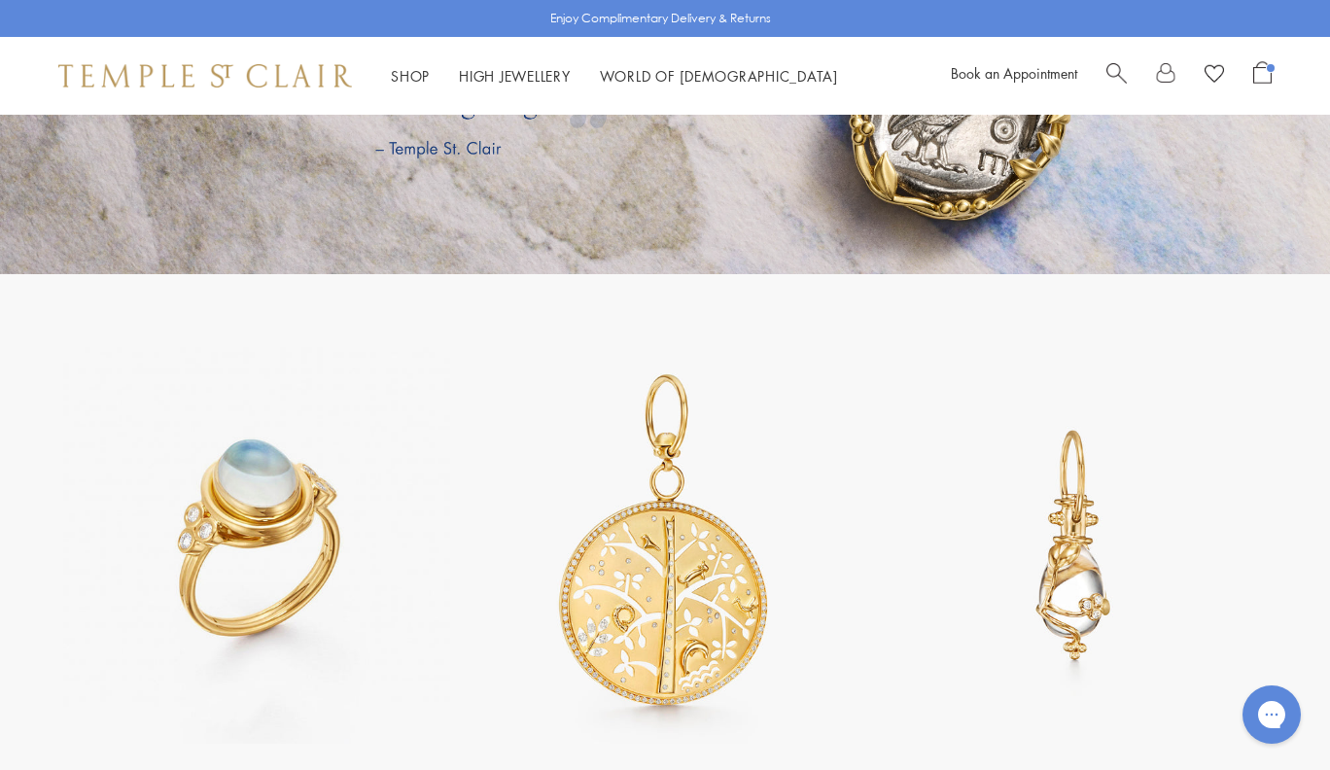
scroll to position [3612, 0]
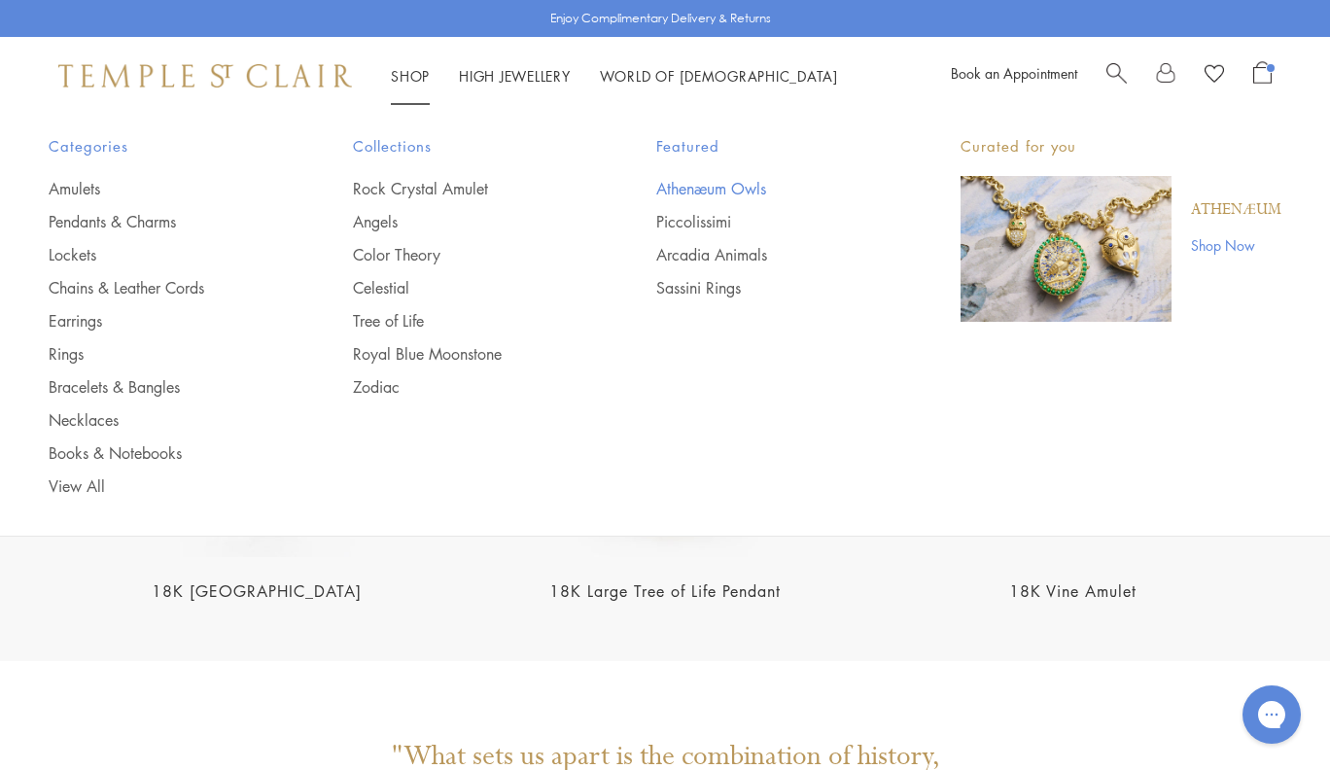
click at [721, 186] on link "Athenæum Owls" at bounding box center [769, 188] width 227 height 21
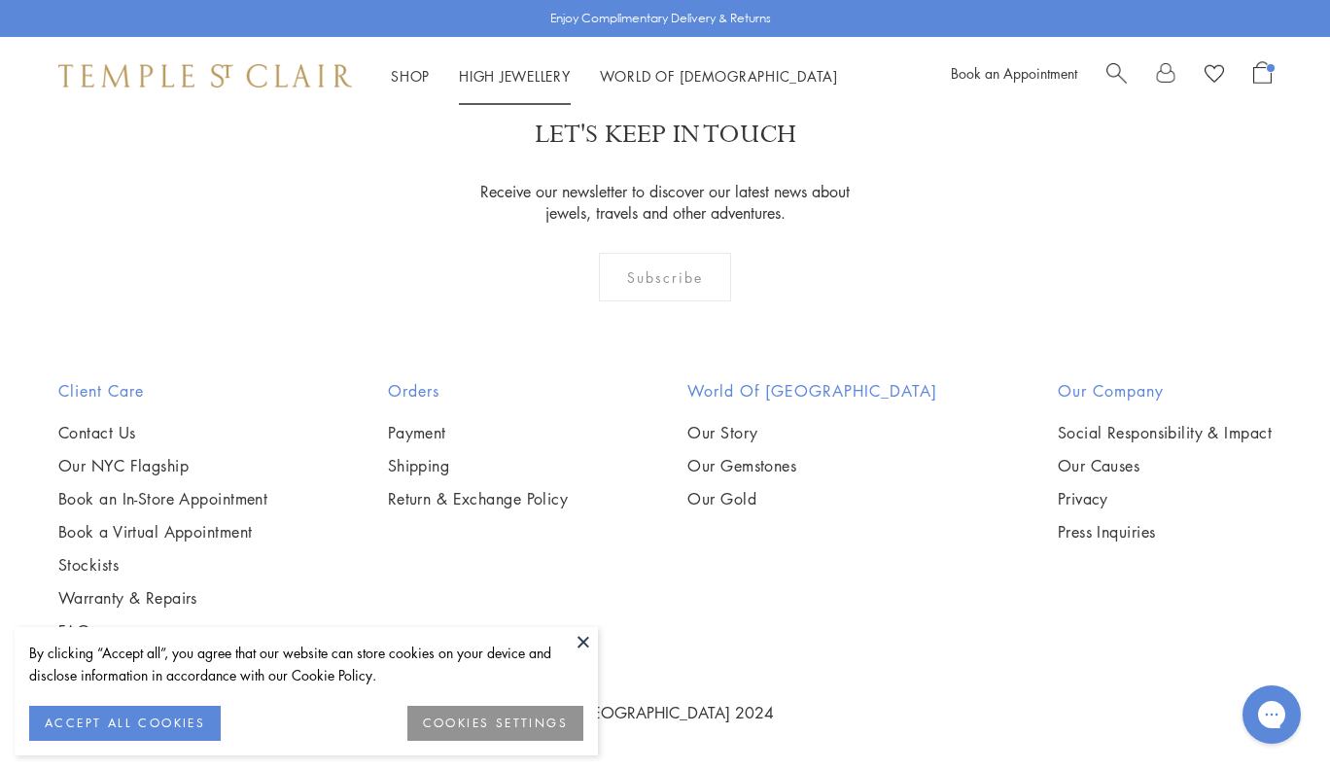
scroll to position [3601, 0]
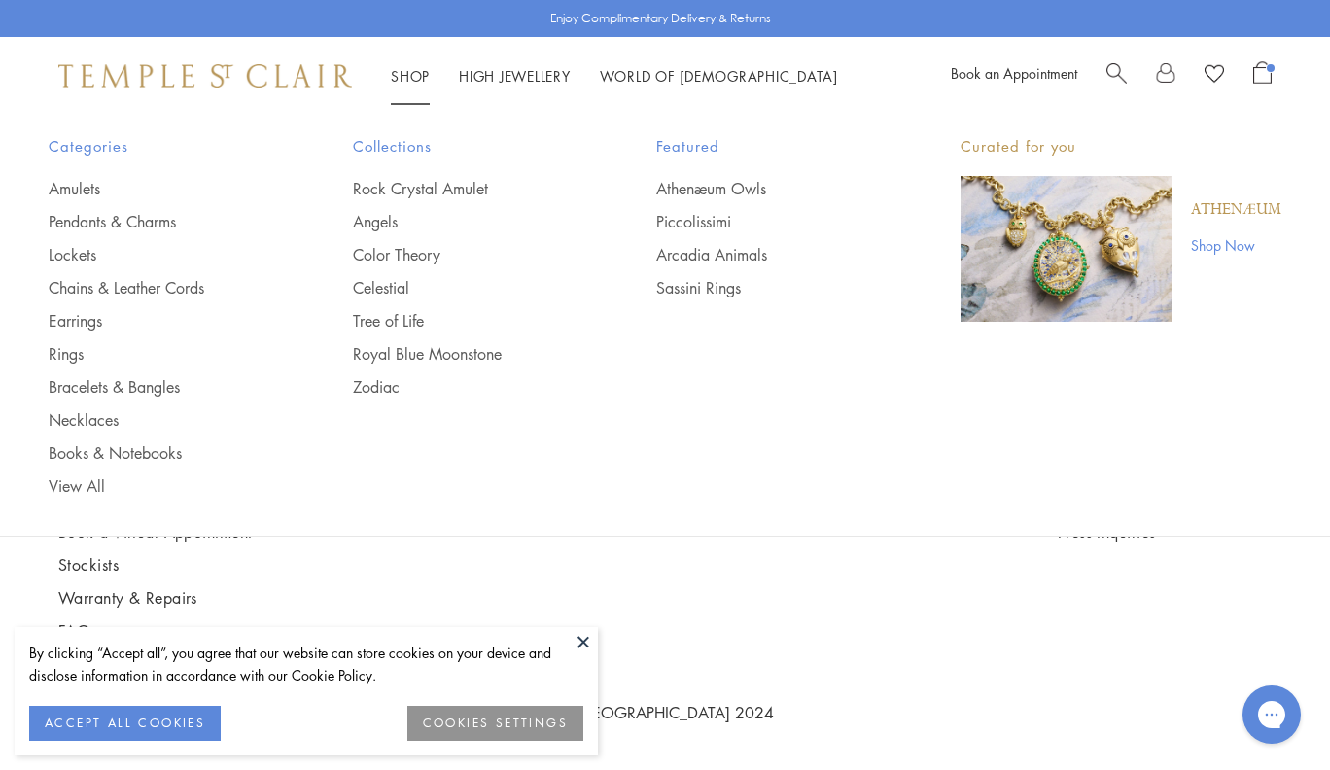
click at [315, 75] on img at bounding box center [205, 75] width 294 height 23
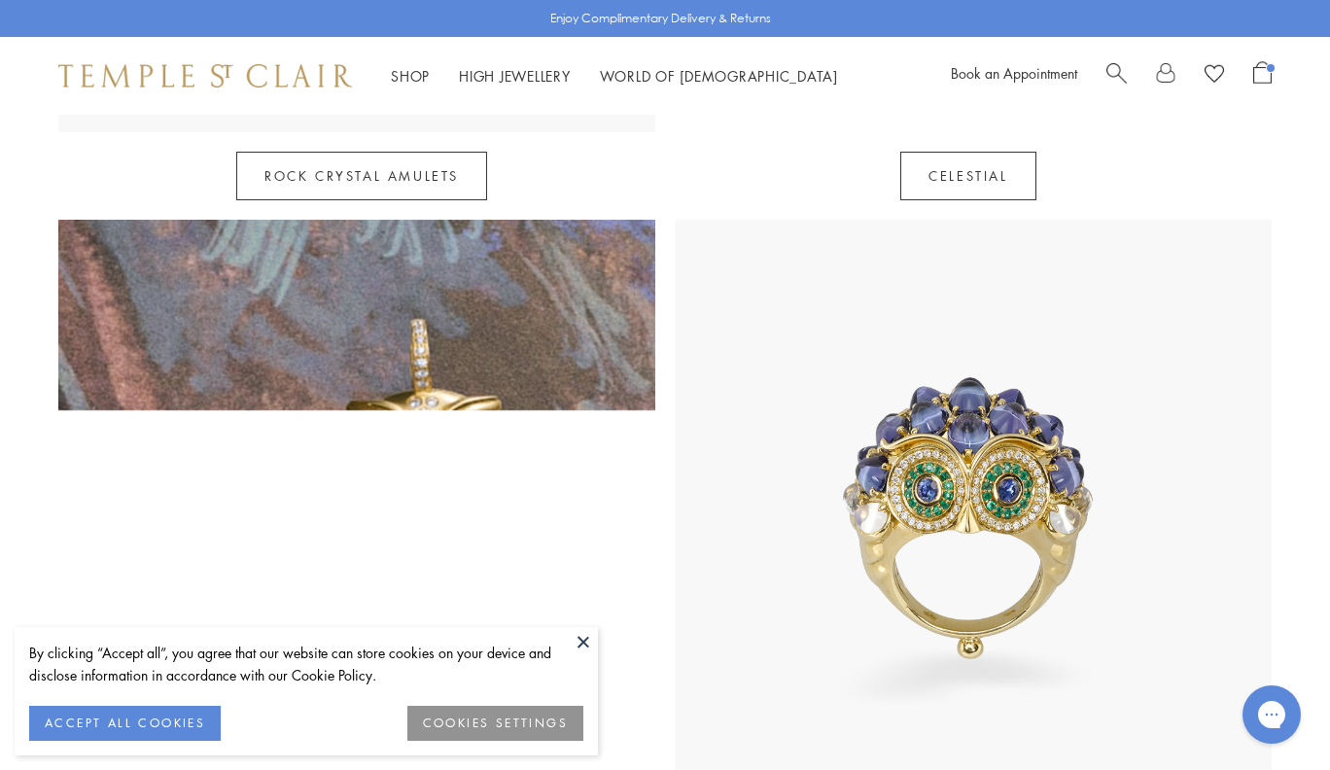
scroll to position [1515, 0]
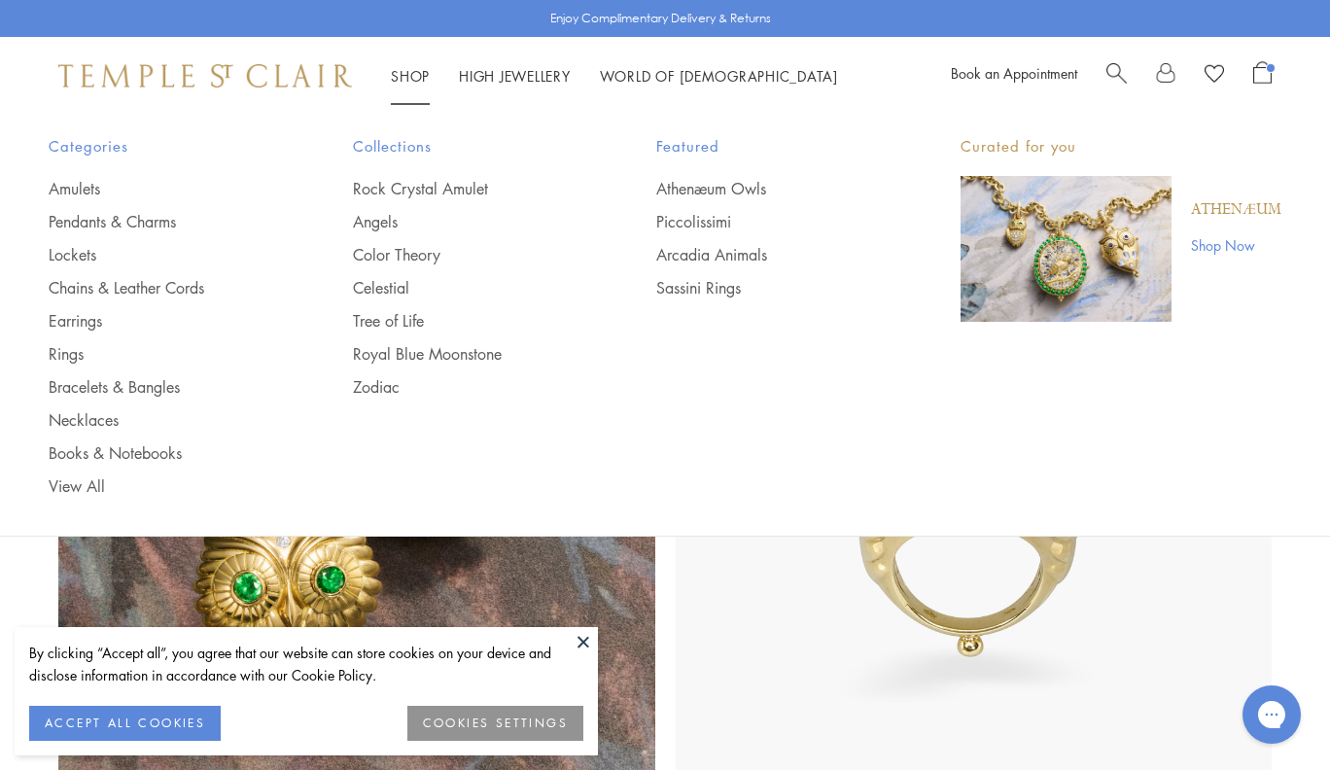
click at [498, 87] on div "Shop Shop Categories Amulets Pendants & Charms Lockets Chains & Leather Cords E…" at bounding box center [665, 76] width 1330 height 78
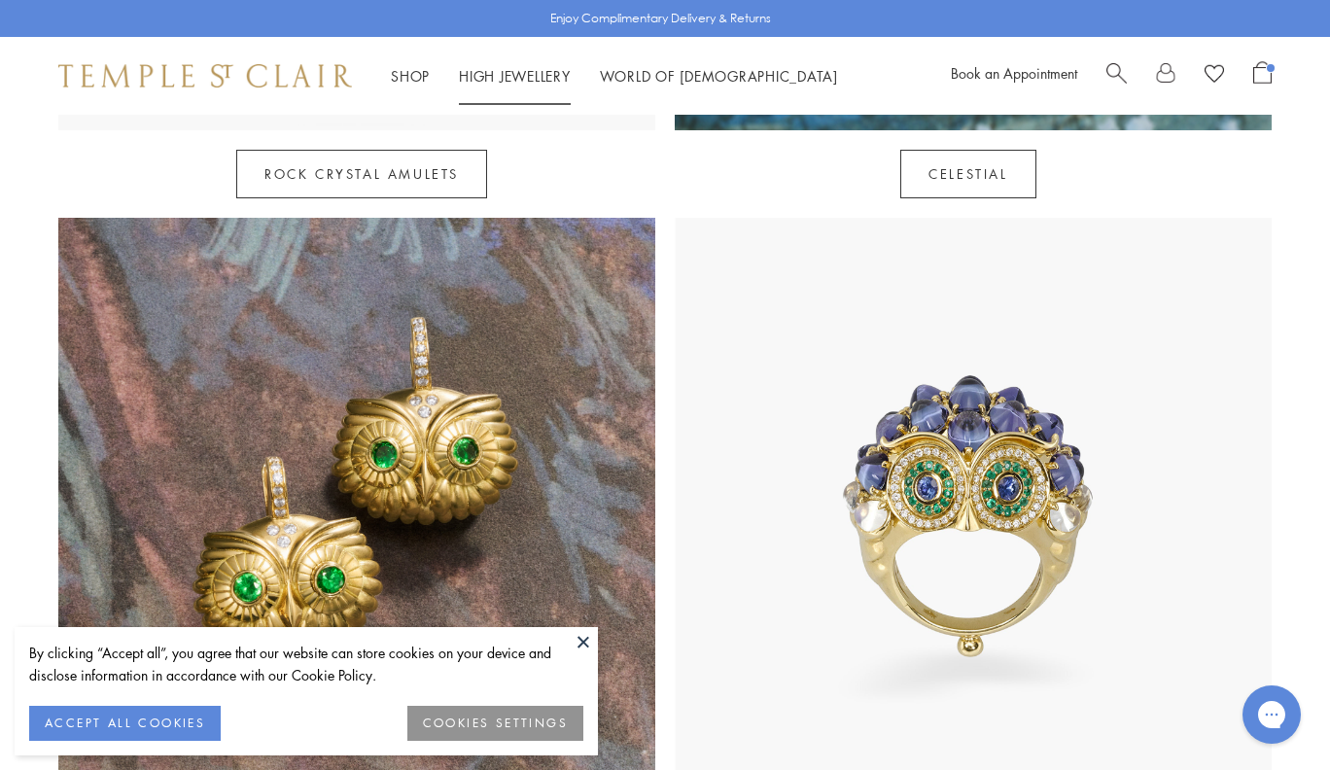
click at [502, 74] on link "High Jewellery High Jewellery" at bounding box center [515, 75] width 112 height 19
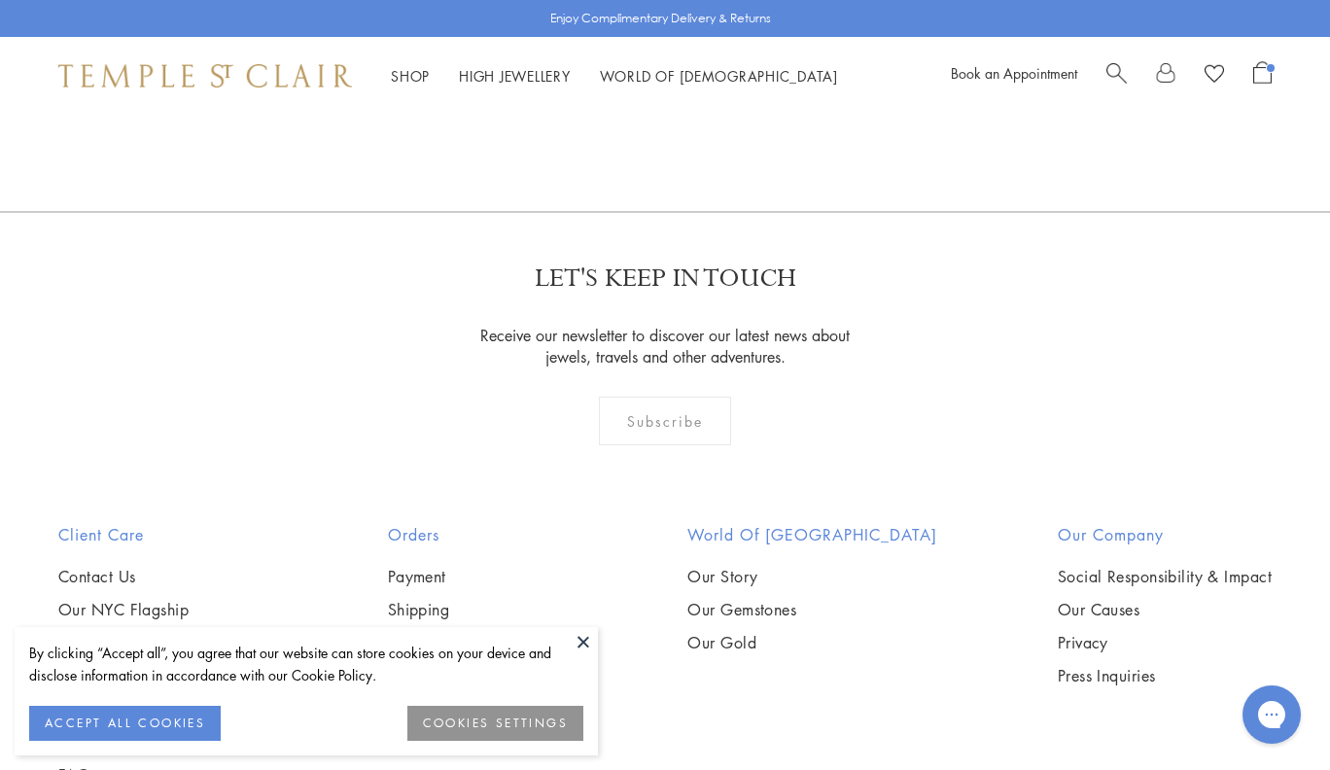
scroll to position [1656, 0]
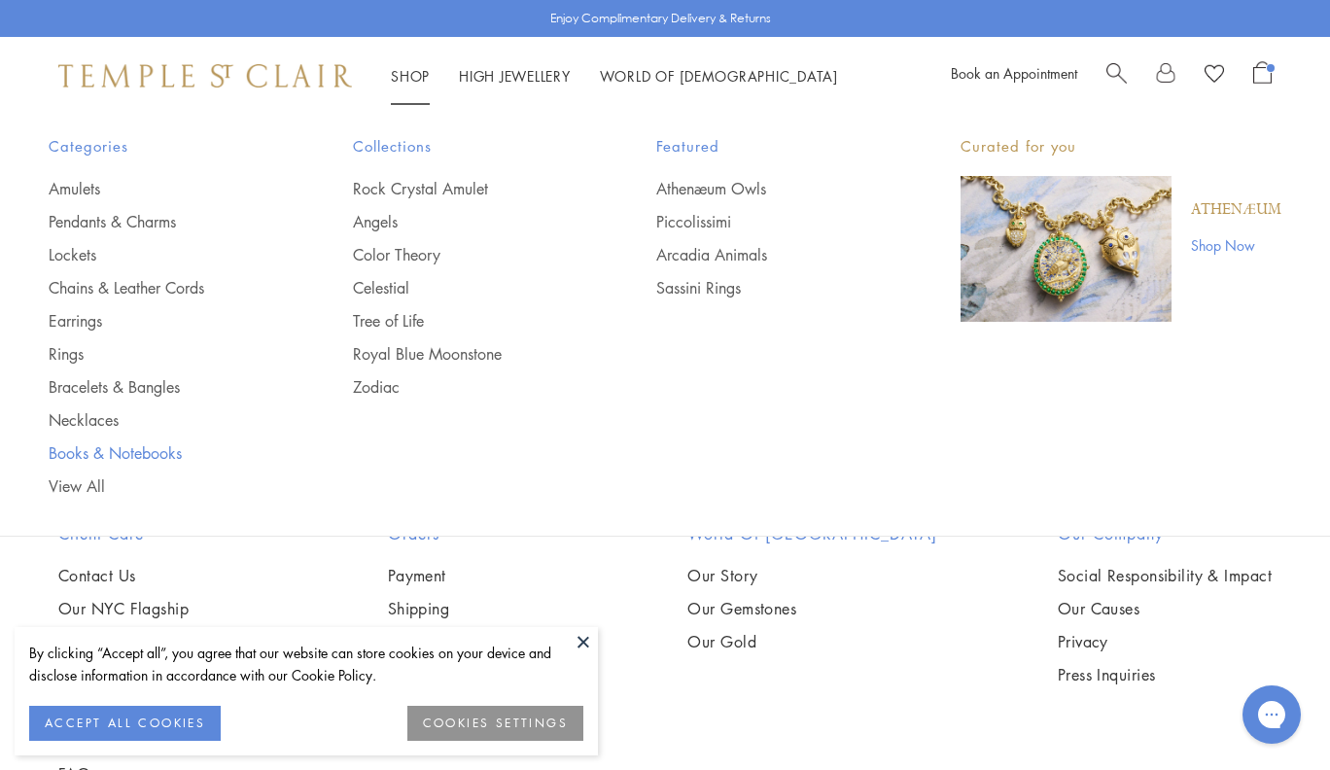
click at [106, 450] on link "Books & Notebooks" at bounding box center [162, 452] width 227 height 21
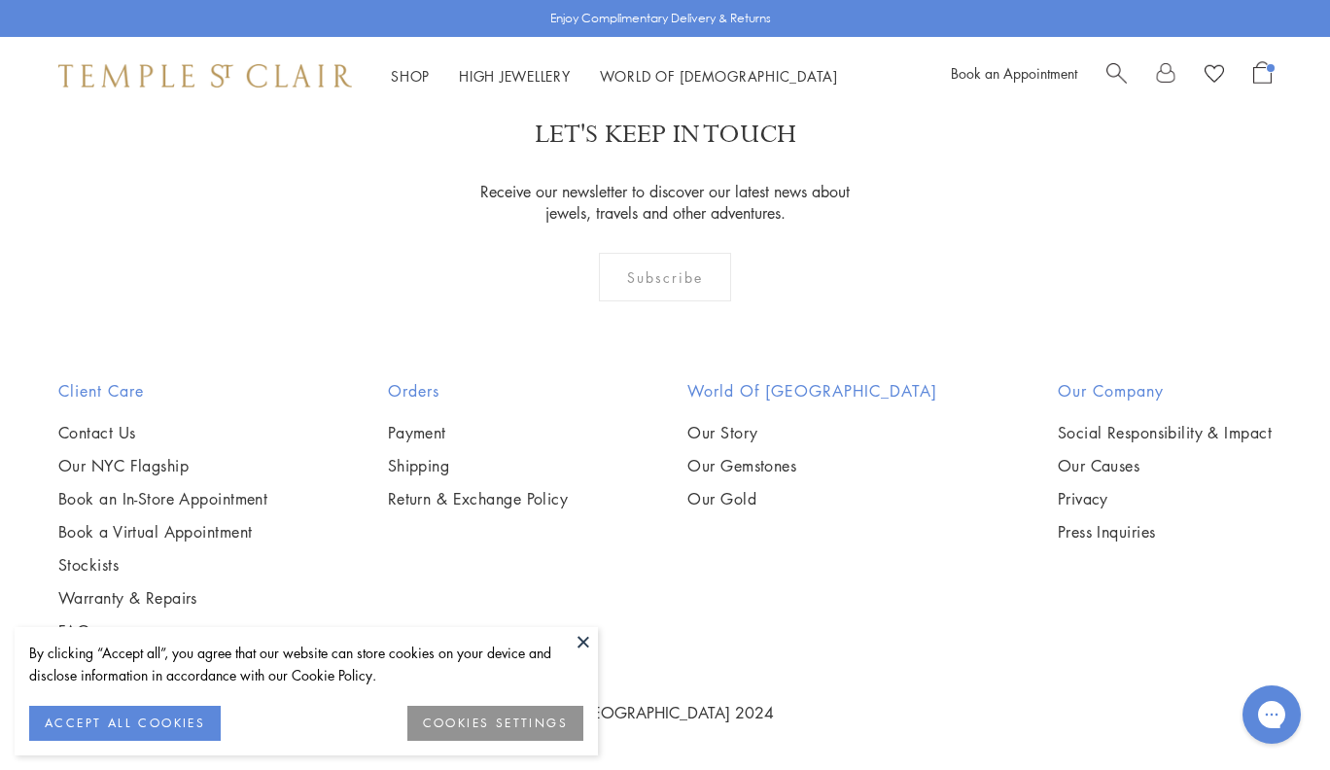
scroll to position [2302, 0]
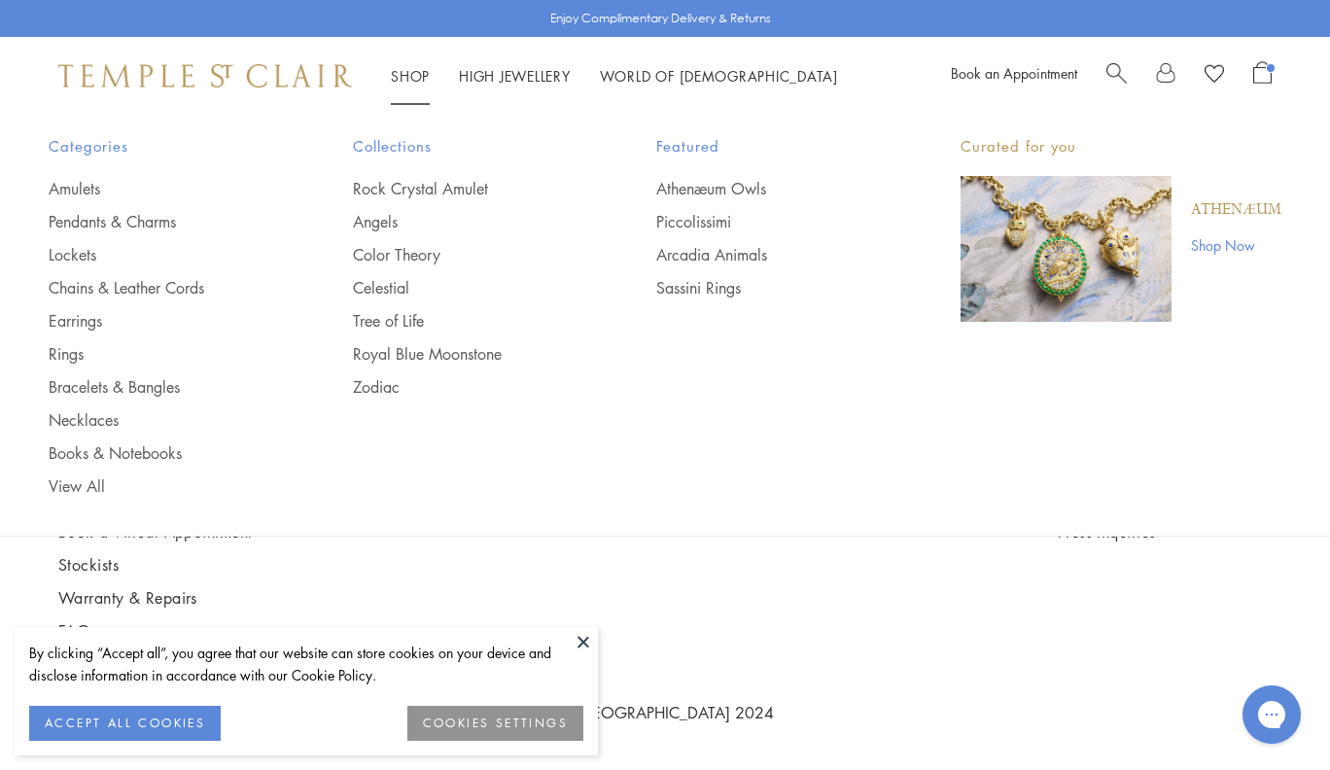
click at [400, 78] on link "Shop Shop" at bounding box center [410, 75] width 39 height 19
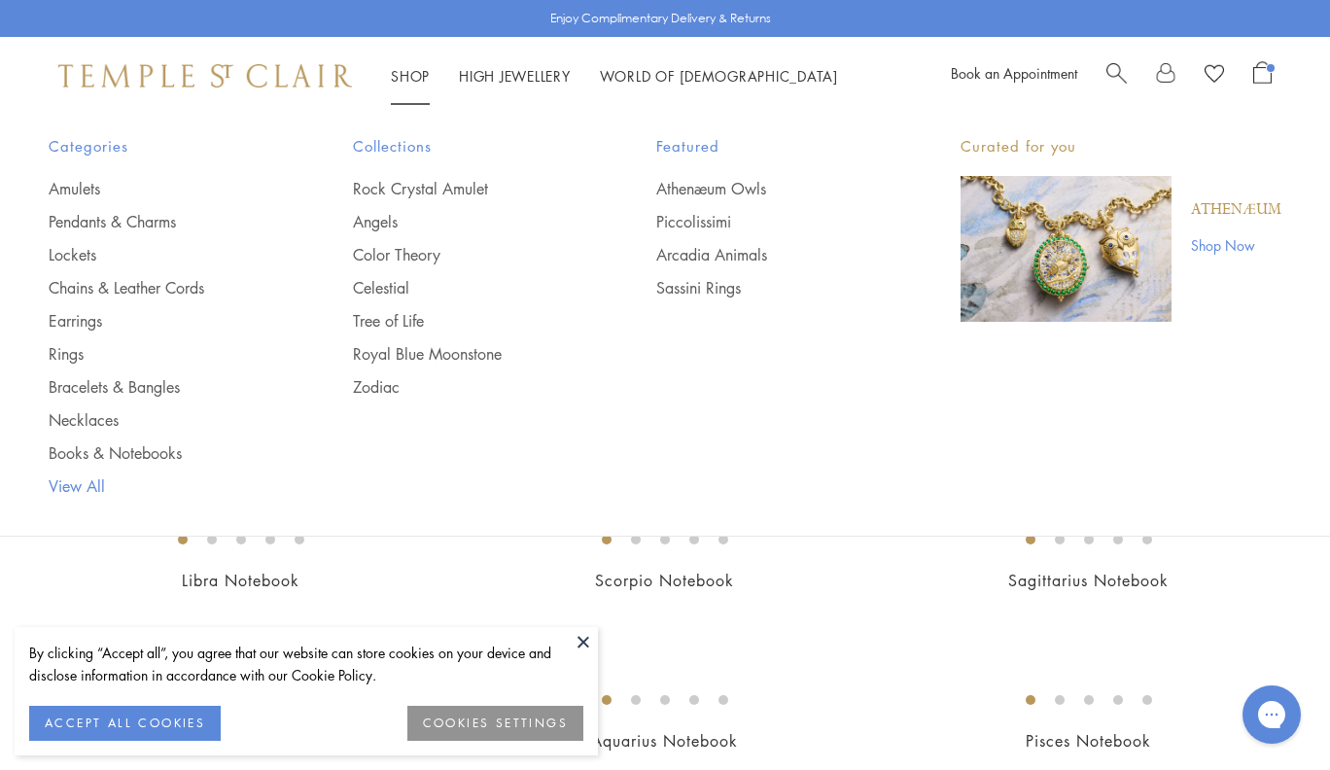
click at [87, 484] on link "View All" at bounding box center [162, 485] width 227 height 21
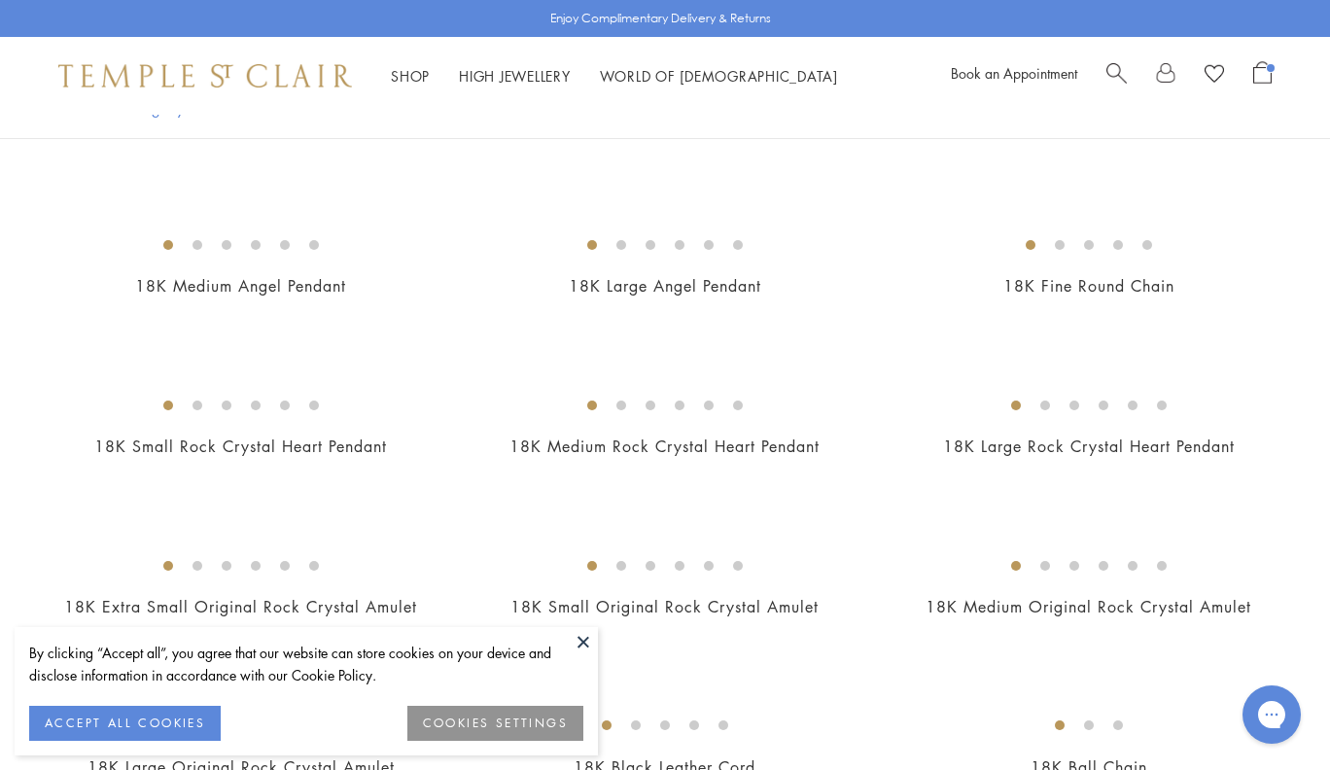
scroll to position [498, 0]
